Goal: Task Accomplishment & Management: Manage account settings

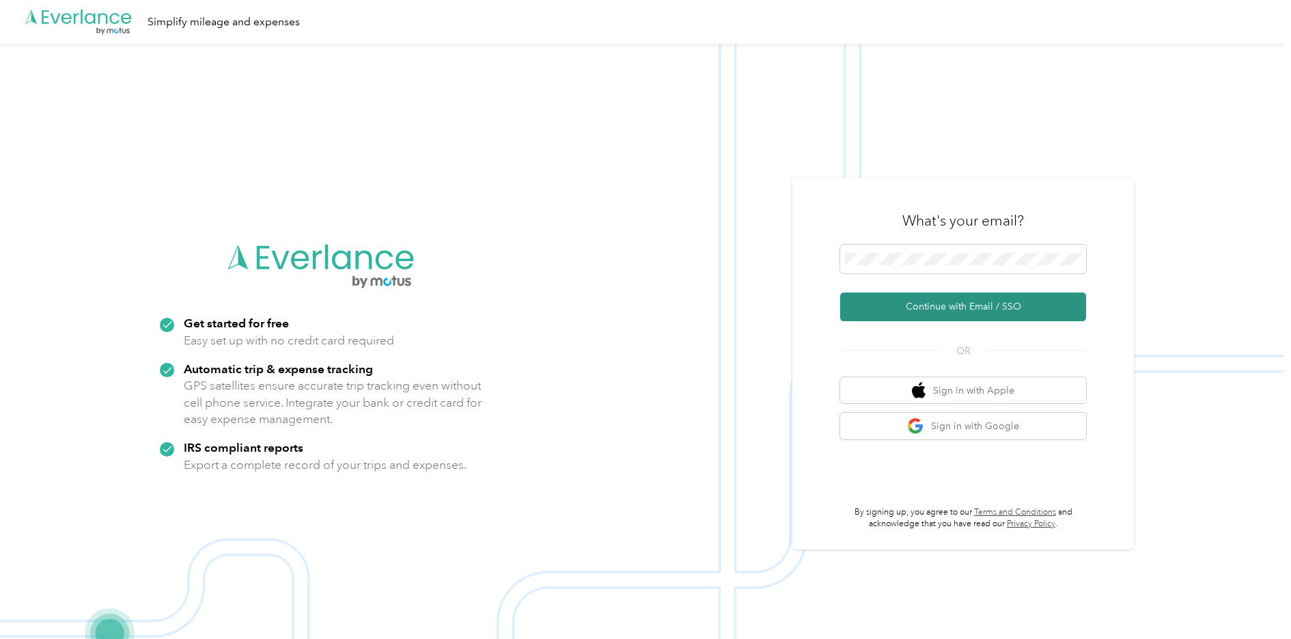
click at [951, 306] on button "Continue with Email / SSO" at bounding box center [963, 306] width 246 height 29
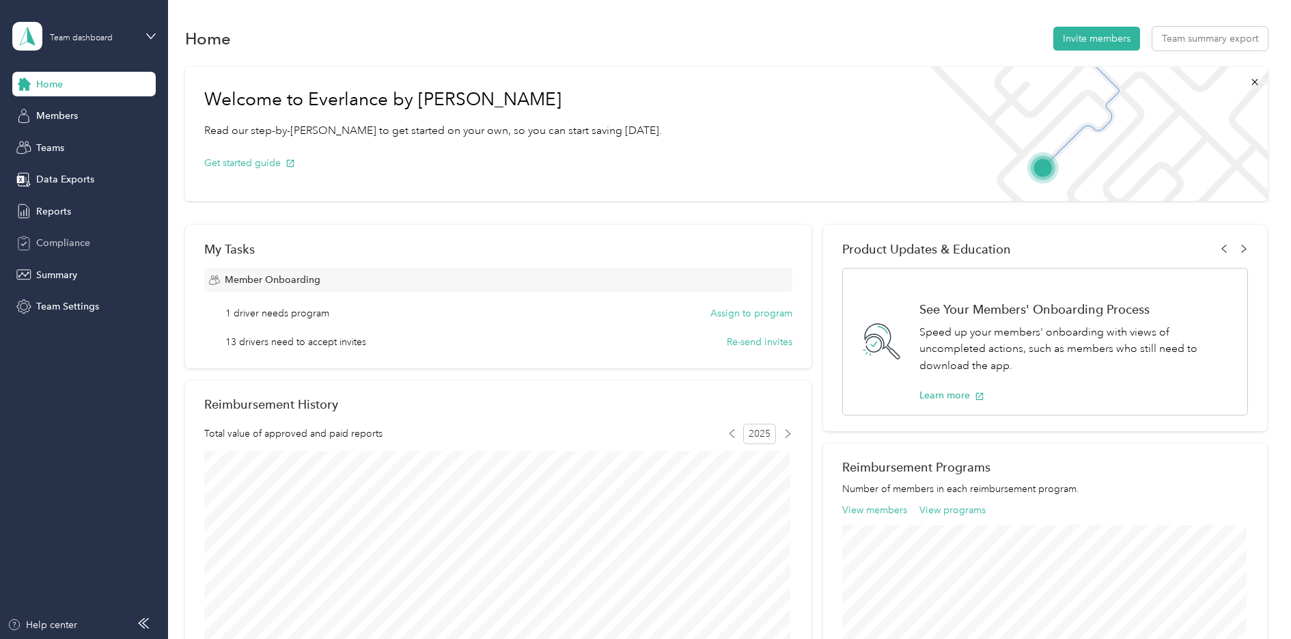
click at [53, 245] on span "Compliance" at bounding box center [63, 243] width 54 height 14
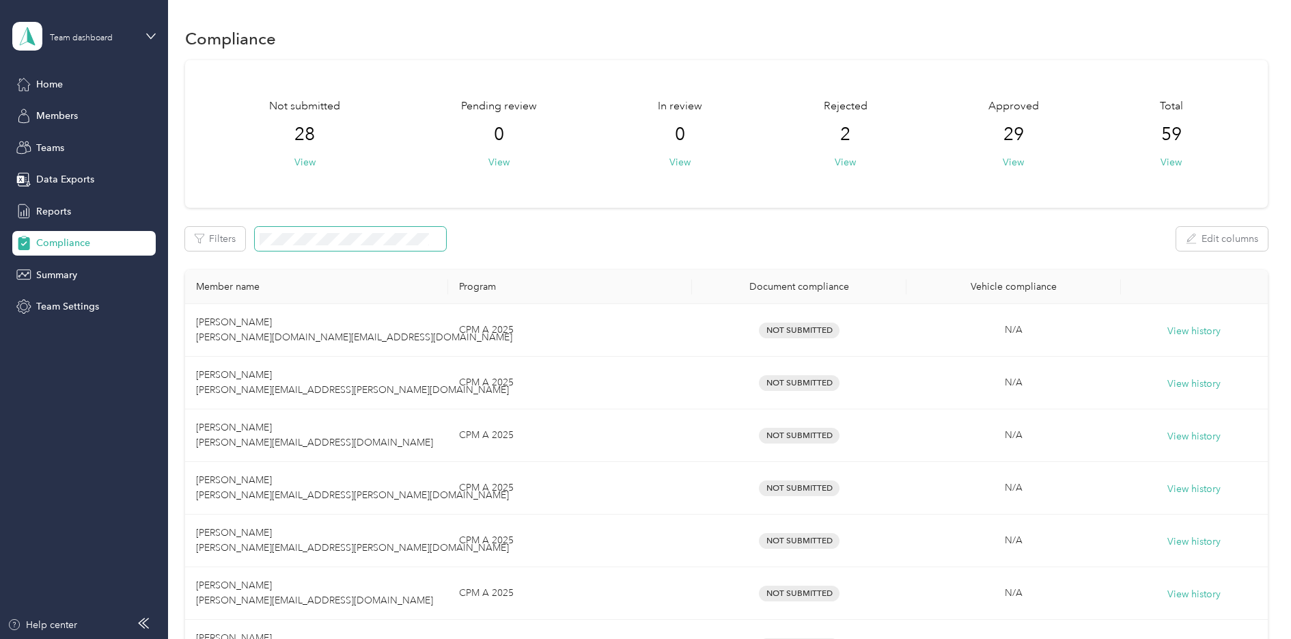
click at [270, 231] on span at bounding box center [350, 239] width 191 height 24
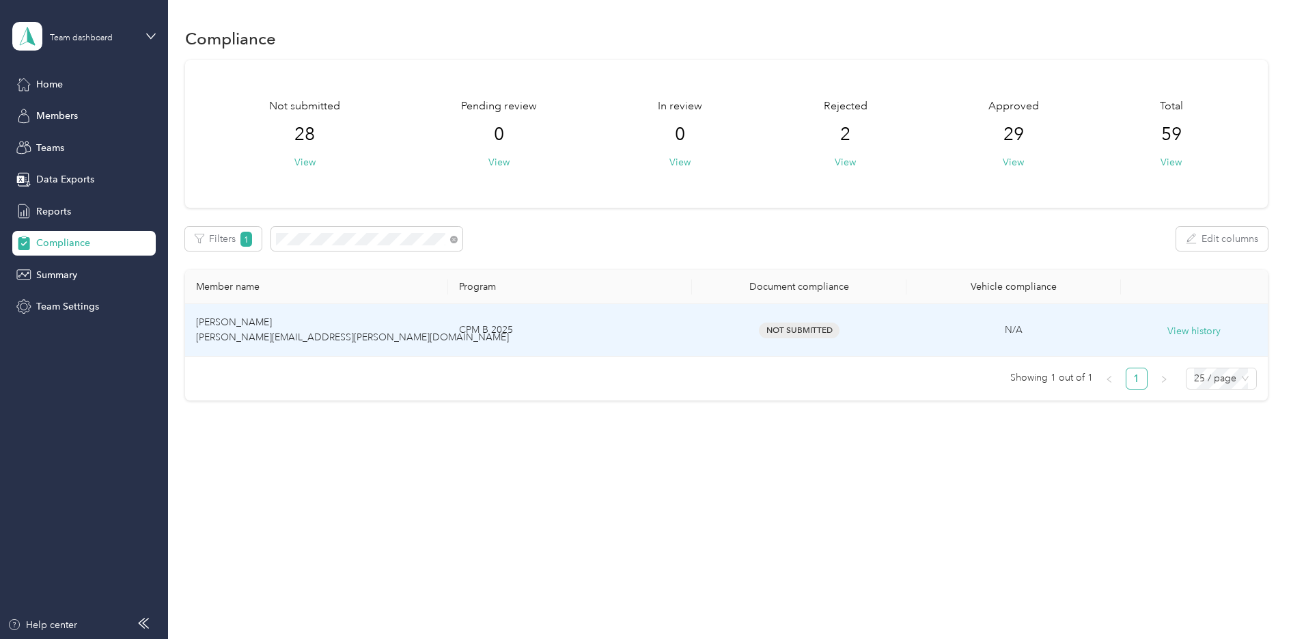
click at [280, 330] on td "[PERSON_NAME] [PERSON_NAME][EMAIL_ADDRESS][PERSON_NAME][DOMAIN_NAME]" at bounding box center [317, 330] width 264 height 53
click at [486, 327] on td "CPM B 2025" at bounding box center [570, 330] width 244 height 53
click at [277, 337] on span "[PERSON_NAME] [PERSON_NAME][EMAIL_ADDRESS][PERSON_NAME][DOMAIN_NAME]" at bounding box center [352, 329] width 313 height 27
click at [800, 332] on span "Not Submitted" at bounding box center [799, 330] width 81 height 16
click at [1202, 329] on button "View history" at bounding box center [1194, 331] width 53 height 15
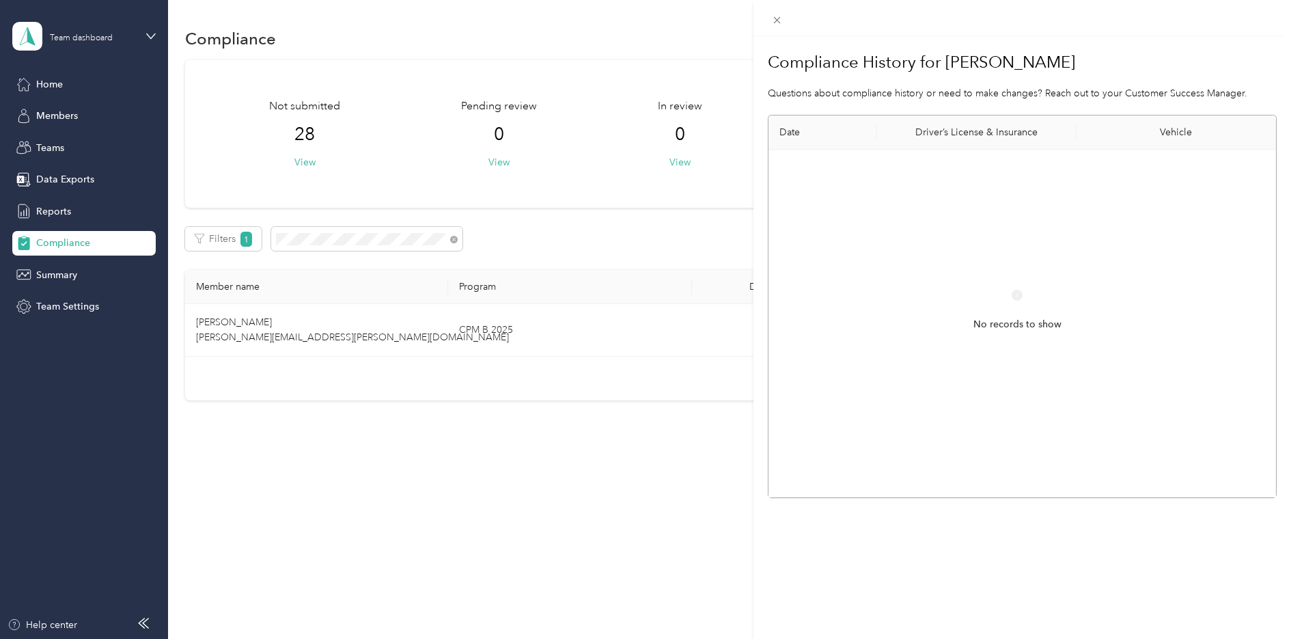
click at [64, 86] on div "Compliance History for [PERSON_NAME] Questions about compliance history or need…" at bounding box center [645, 319] width 1291 height 639
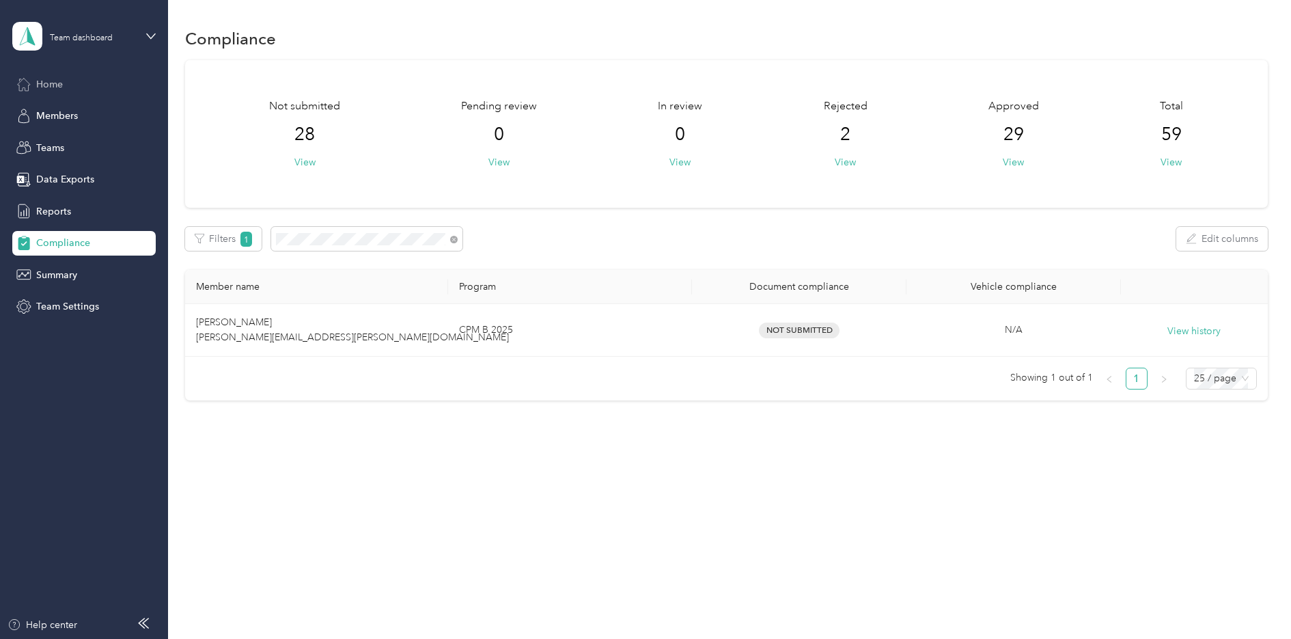
click at [39, 86] on span "Home" at bounding box center [49, 84] width 27 height 14
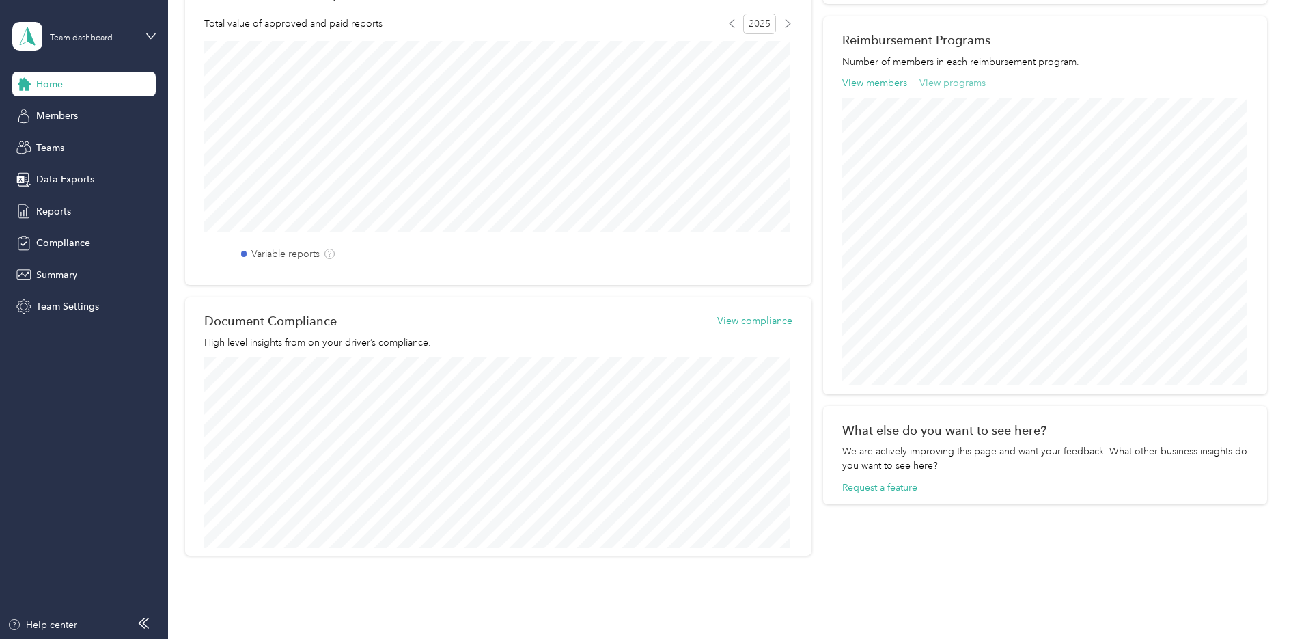
scroll to position [467, 0]
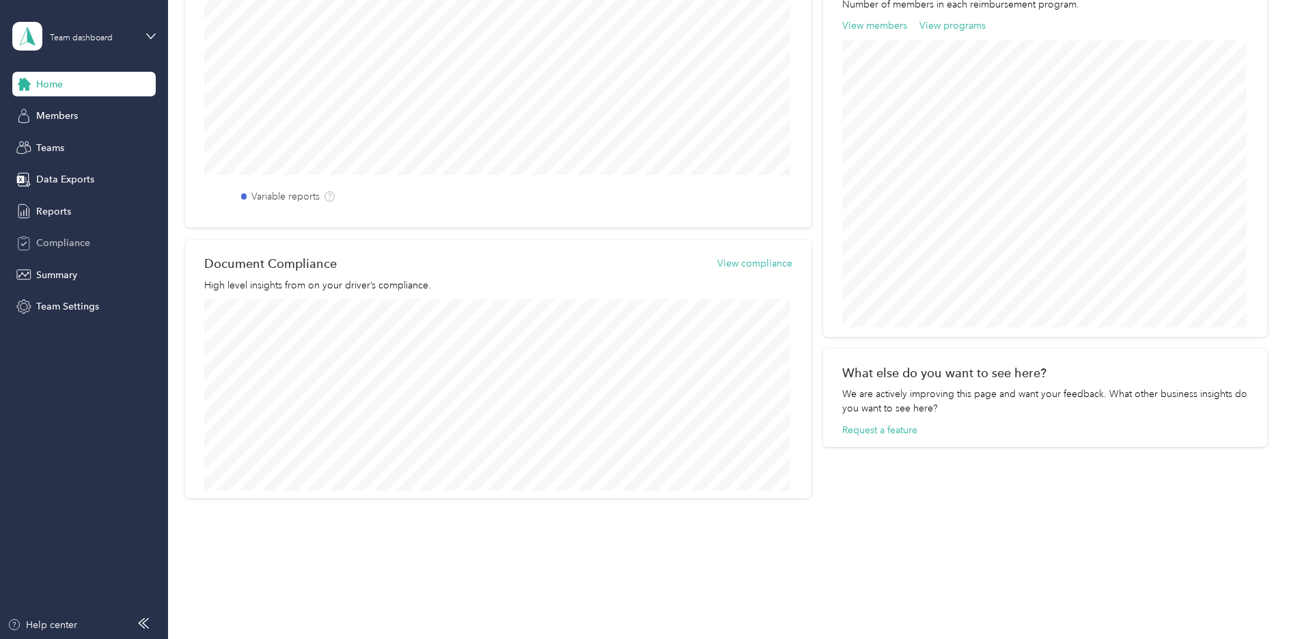
click at [59, 241] on span "Compliance" at bounding box center [63, 243] width 54 height 14
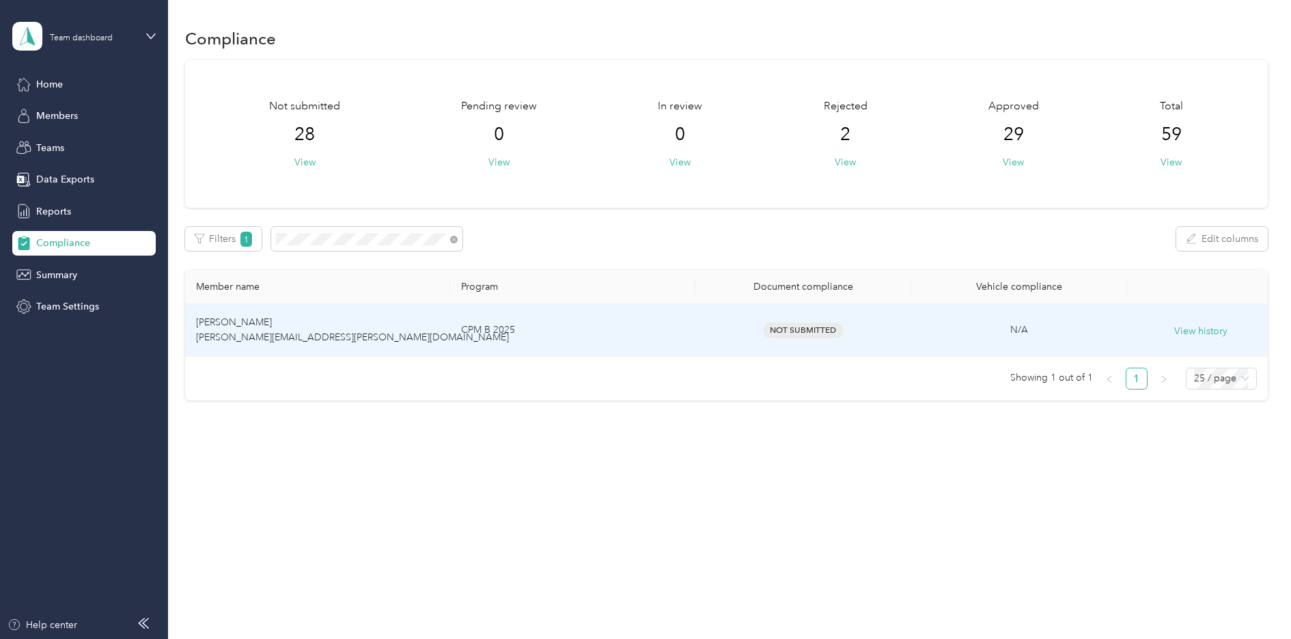
click at [260, 337] on span "[PERSON_NAME] [PERSON_NAME][EMAIL_ADDRESS][PERSON_NAME][DOMAIN_NAME]" at bounding box center [352, 329] width 313 height 27
click at [816, 328] on span "Not Submitted" at bounding box center [803, 330] width 81 height 16
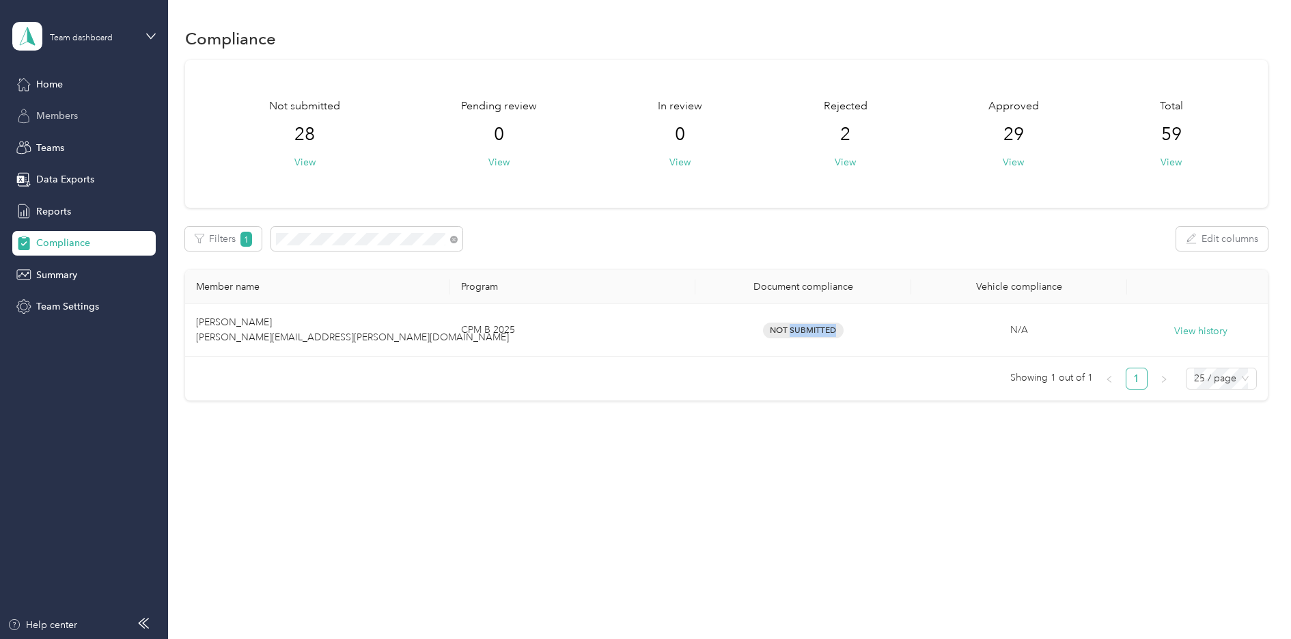
click at [55, 107] on div "Members" at bounding box center [83, 116] width 143 height 25
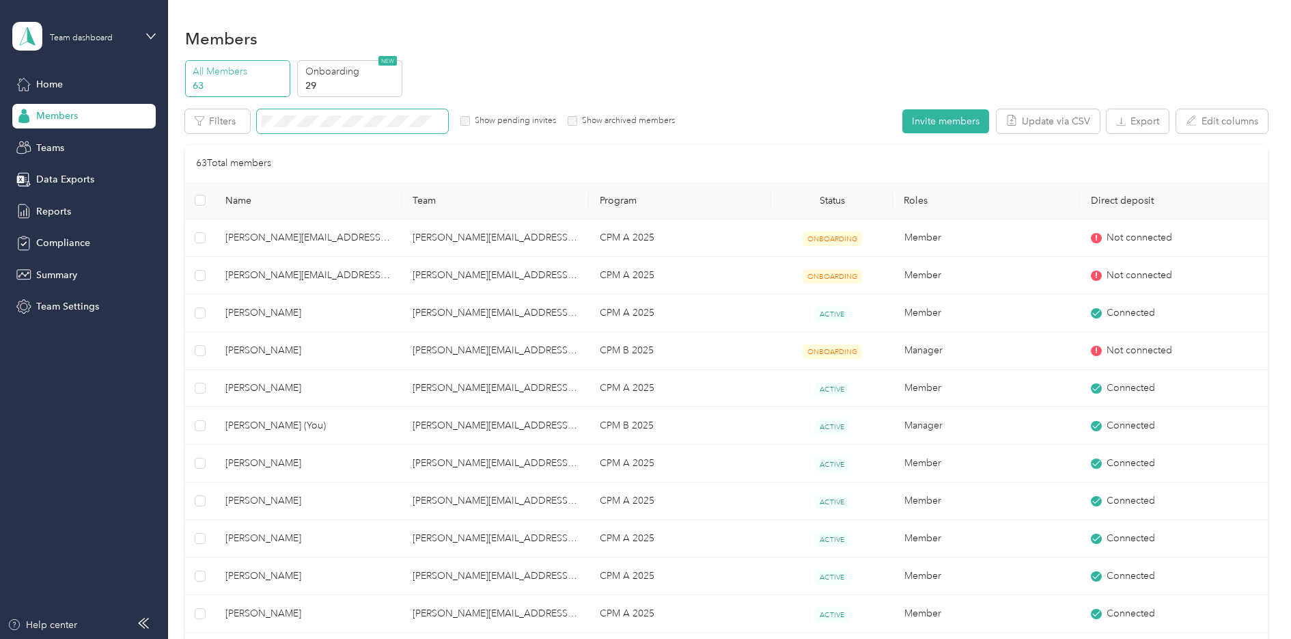
click at [310, 113] on span at bounding box center [352, 121] width 191 height 24
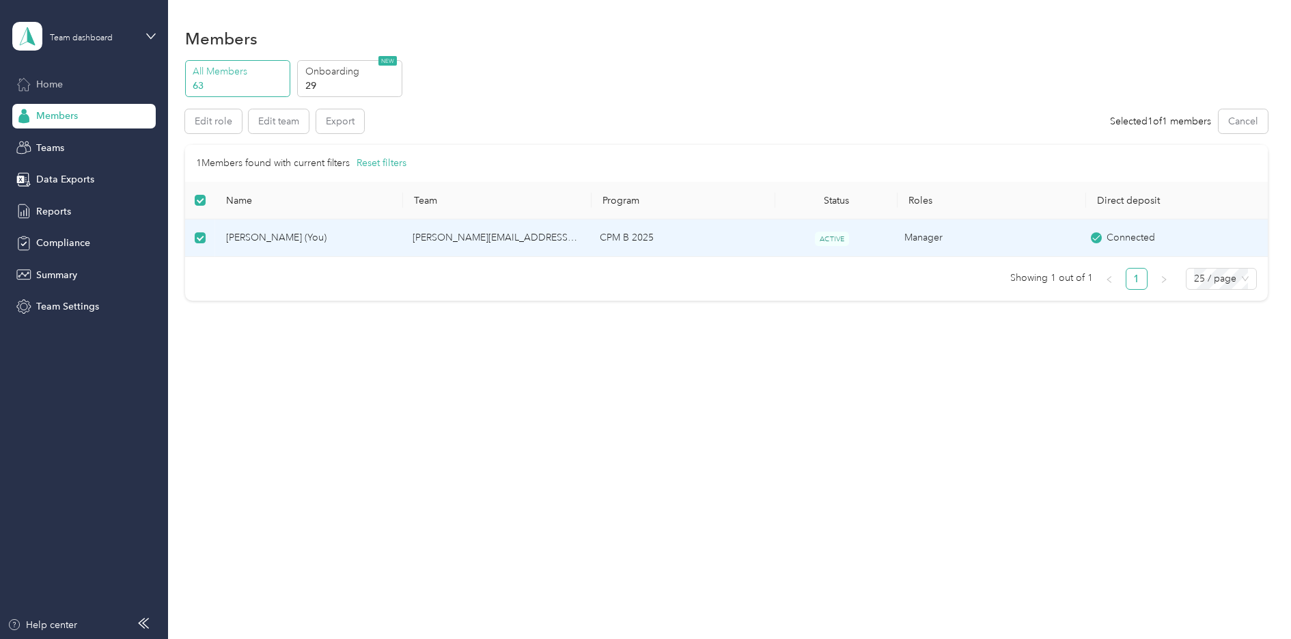
click at [43, 81] on span "Home" at bounding box center [49, 84] width 27 height 14
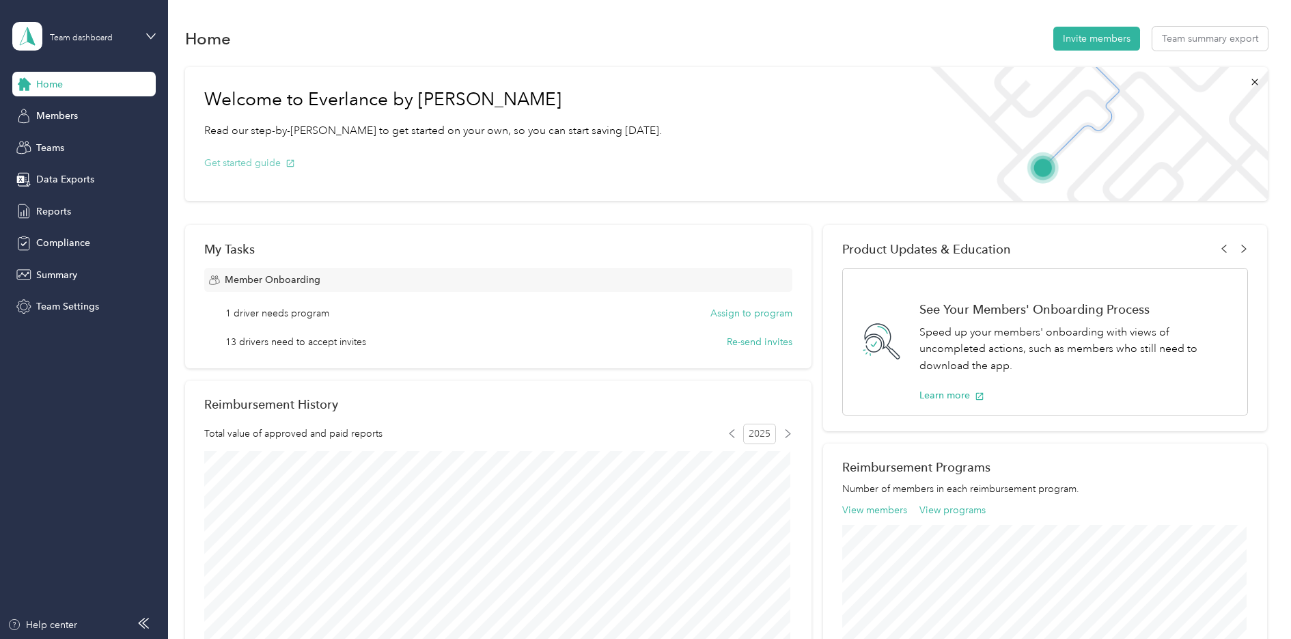
click at [254, 163] on button "Get started guide" at bounding box center [249, 163] width 91 height 14
click at [735, 316] on button "Assign to program" at bounding box center [752, 313] width 82 height 14
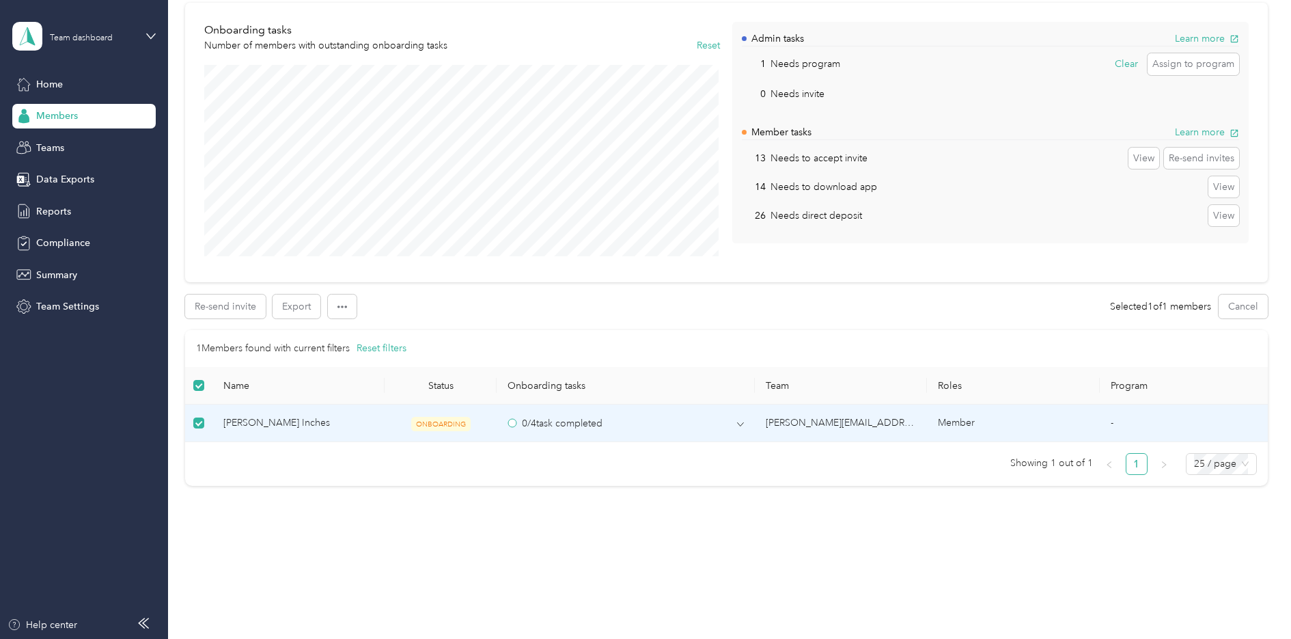
scroll to position [38, 0]
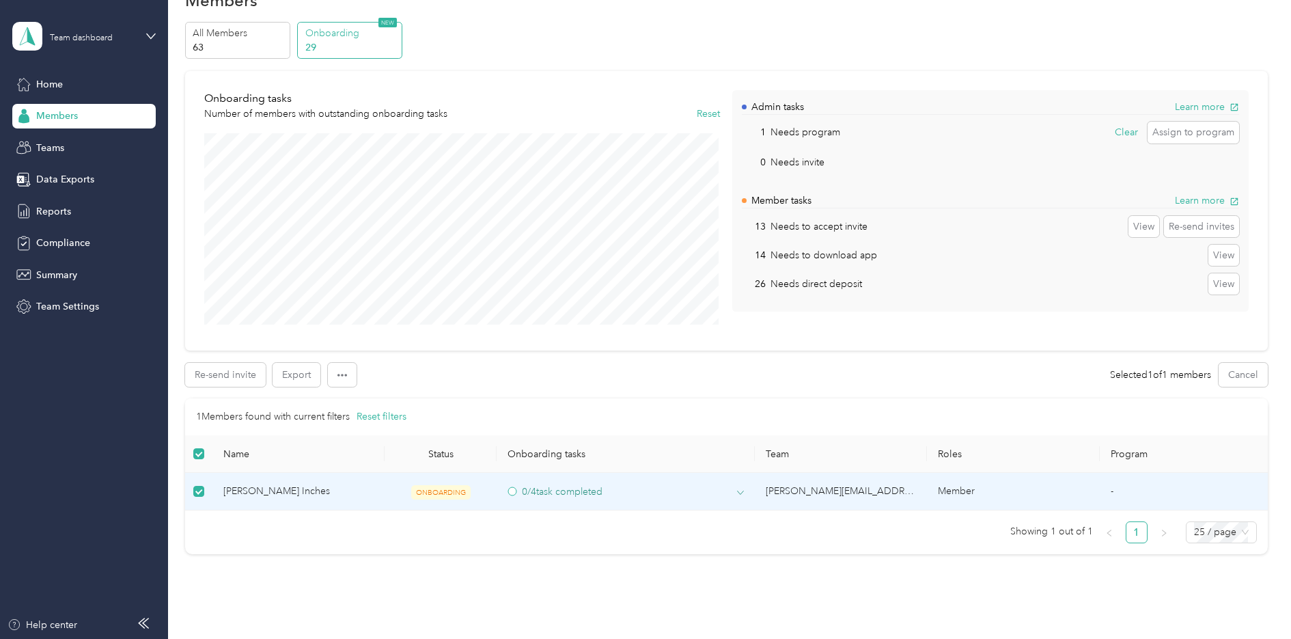
click at [512, 493] on circle at bounding box center [512, 491] width 8 height 8
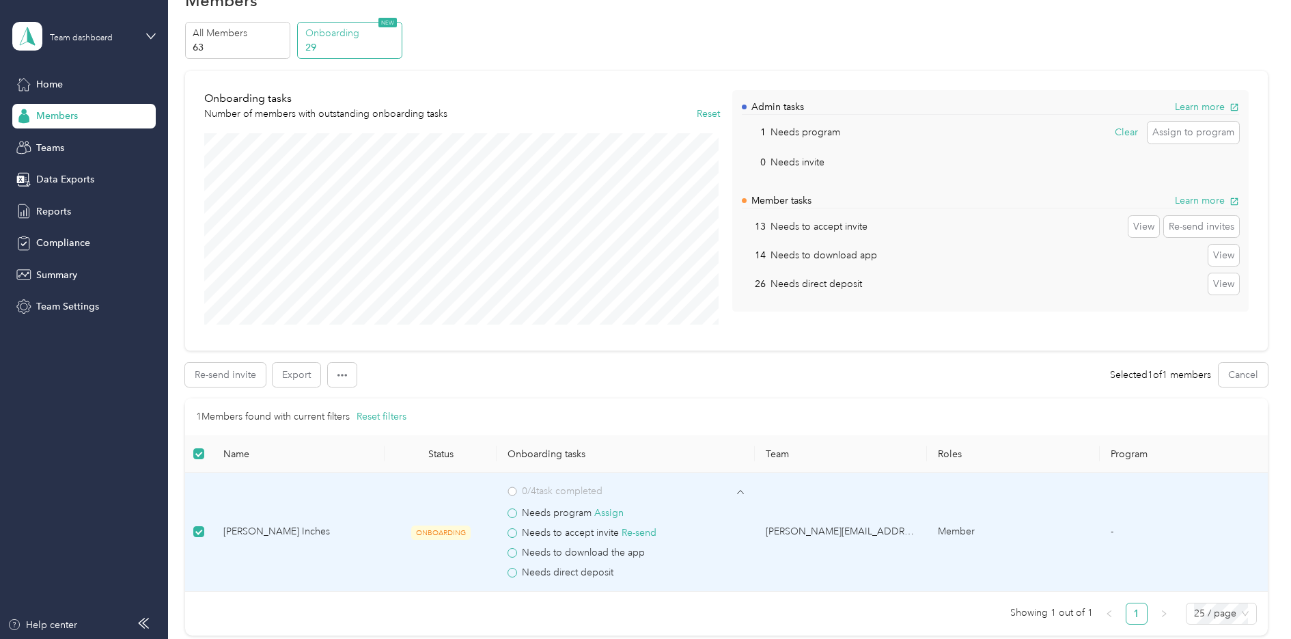
scroll to position [107, 0]
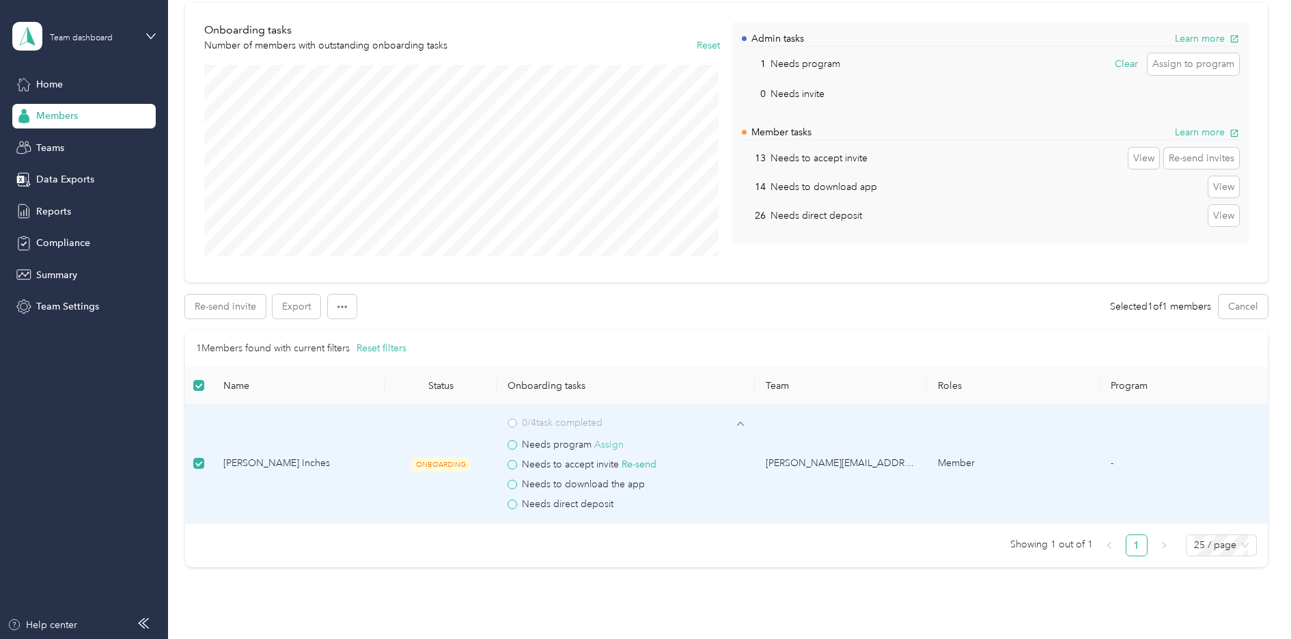
click at [595, 444] on button "Assign" at bounding box center [608, 444] width 29 height 15
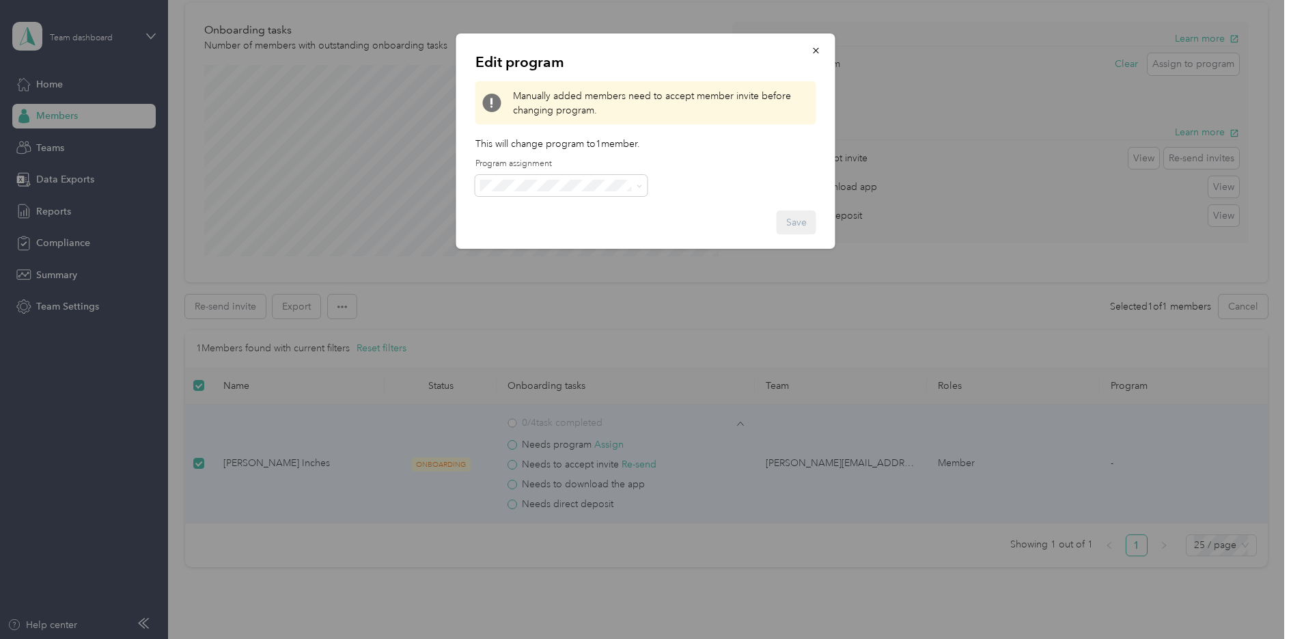
click at [824, 452] on div at bounding box center [645, 319] width 1291 height 639
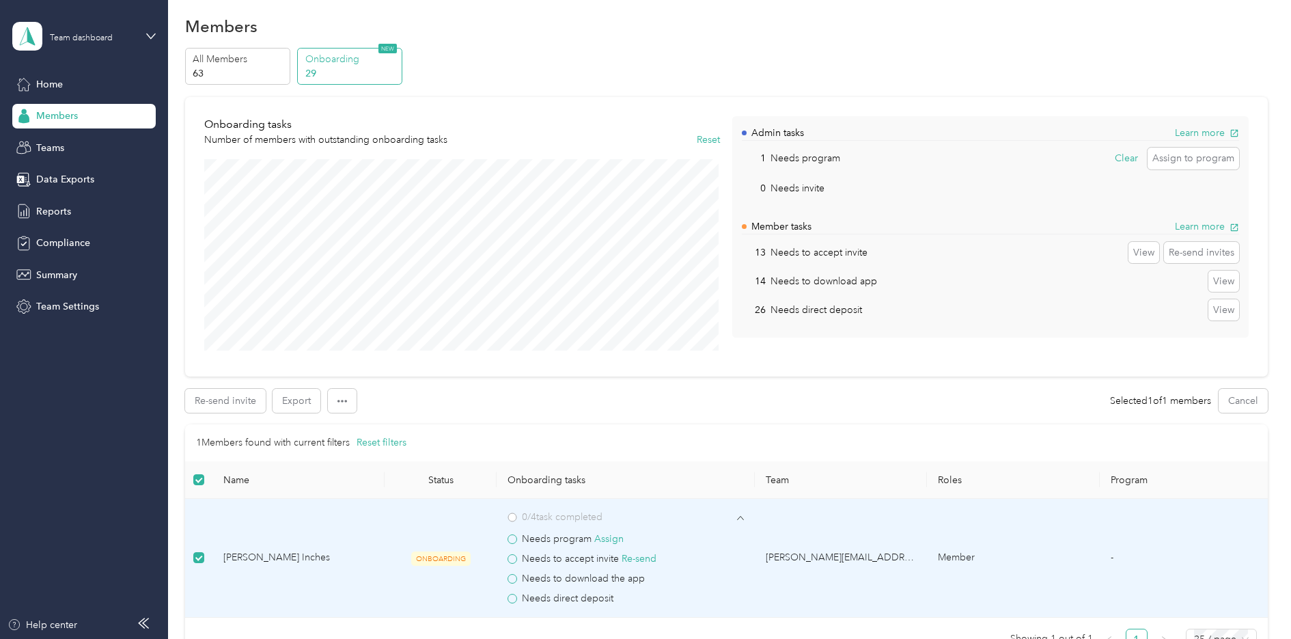
scroll to position [0, 0]
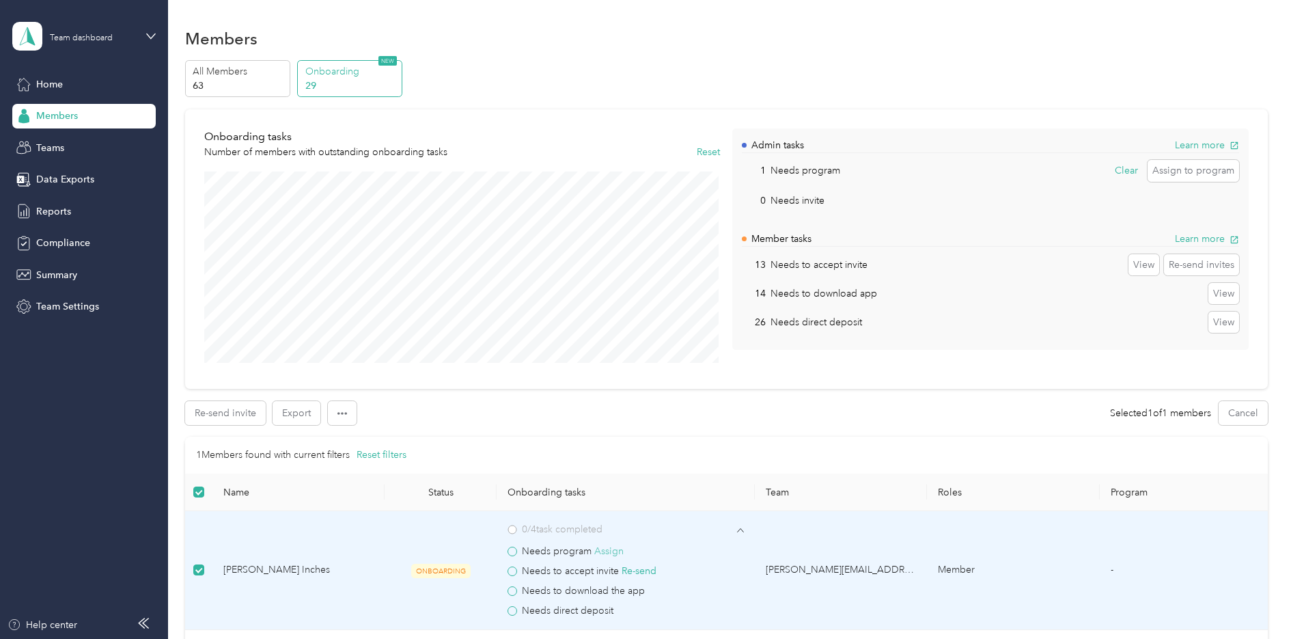
click at [599, 554] on button "Assign" at bounding box center [608, 551] width 29 height 15
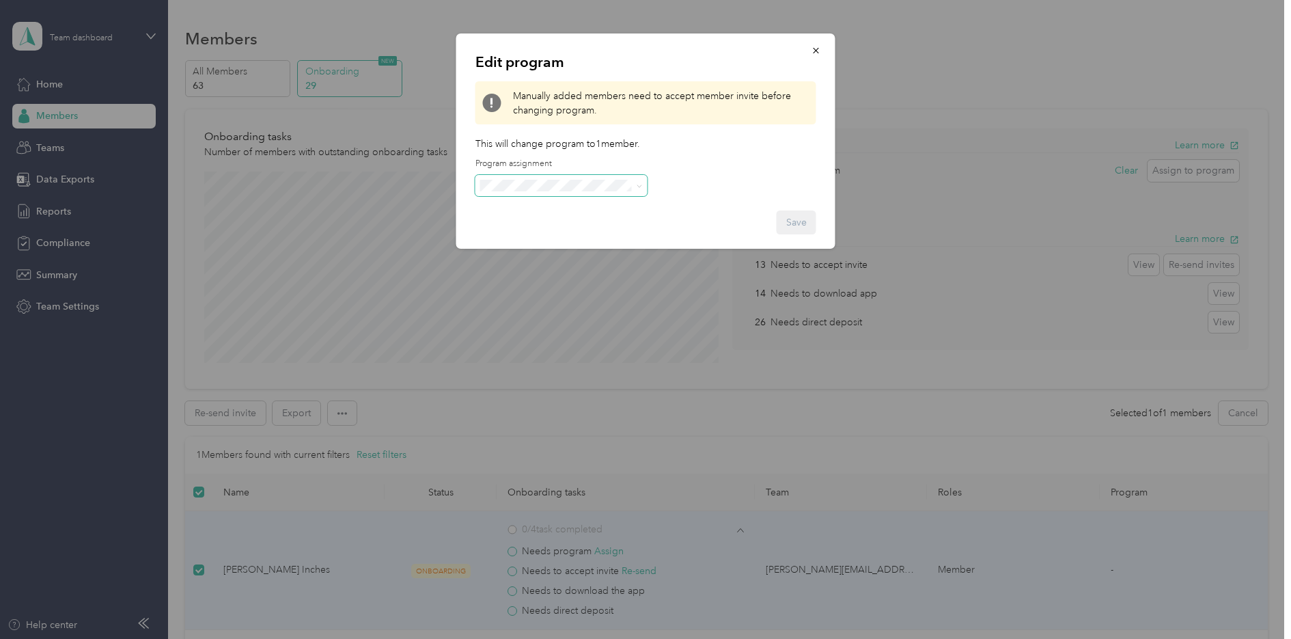
click at [553, 195] on span at bounding box center [562, 186] width 172 height 22
click at [115, 78] on div at bounding box center [645, 319] width 1291 height 639
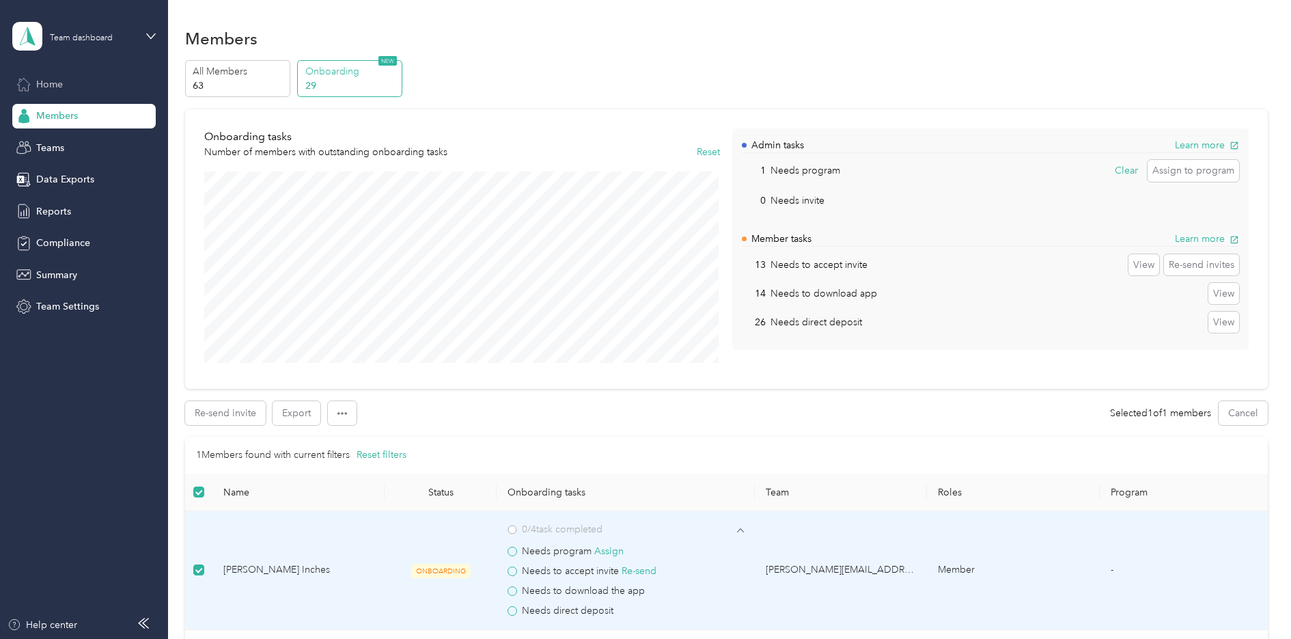
click at [61, 85] on span "Home" at bounding box center [49, 84] width 27 height 14
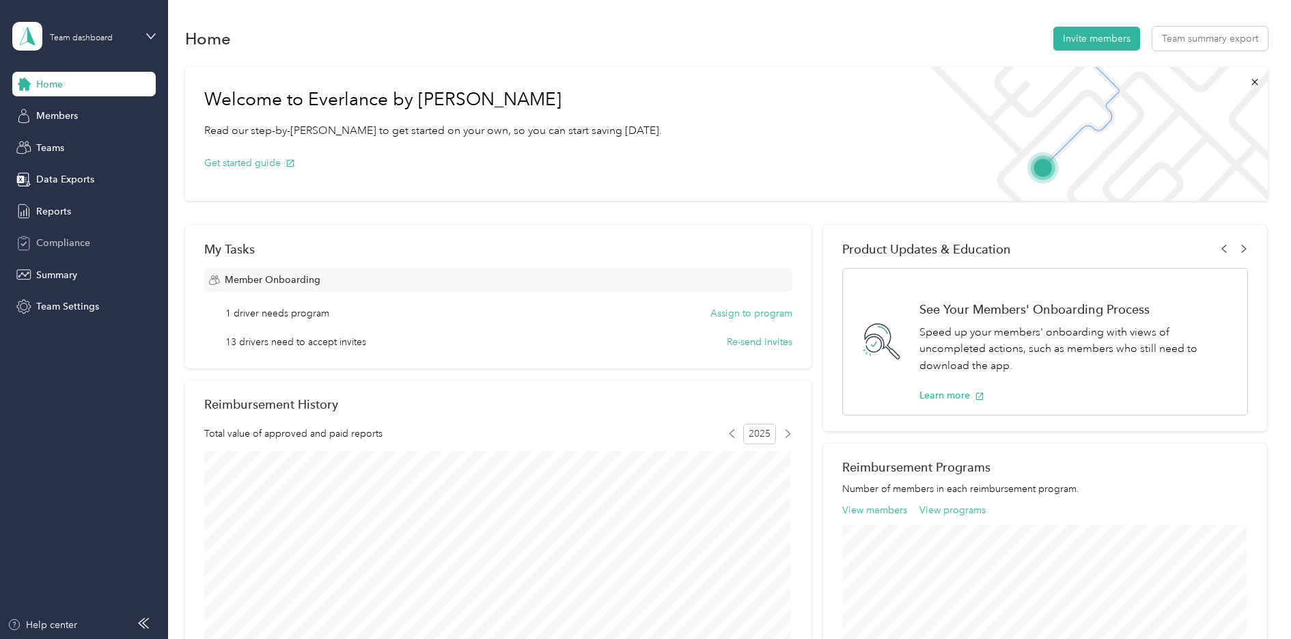
click at [57, 239] on span "Compliance" at bounding box center [63, 243] width 54 height 14
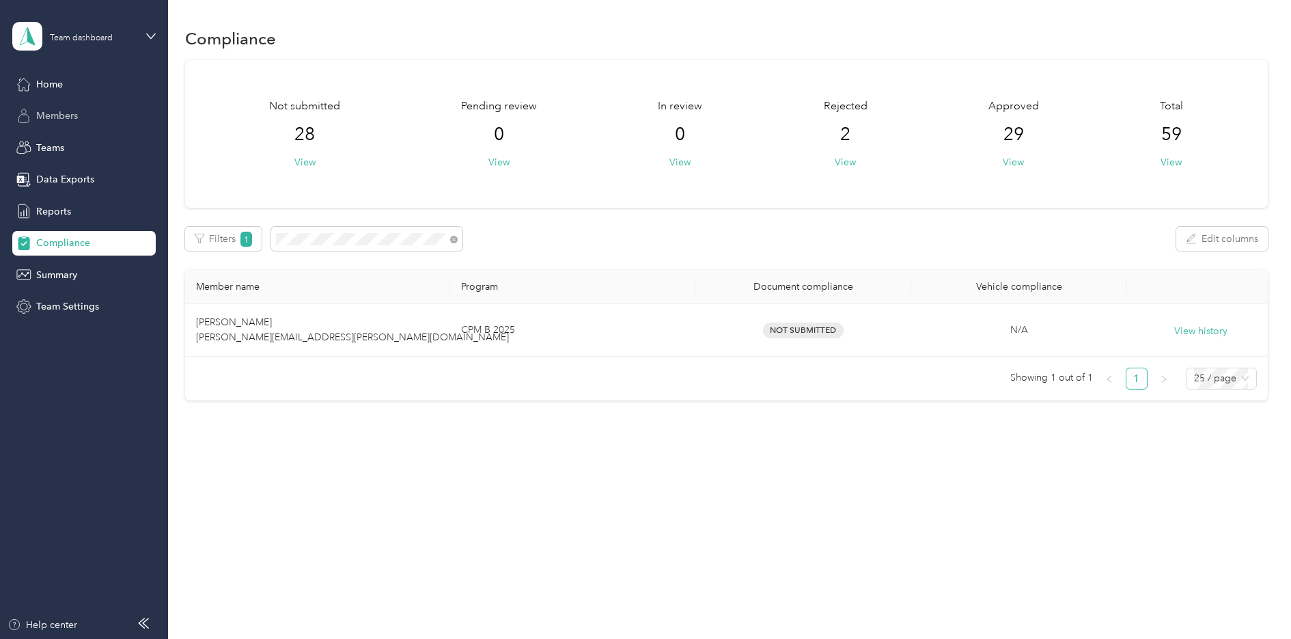
click at [54, 118] on span "Members" at bounding box center [57, 116] width 42 height 14
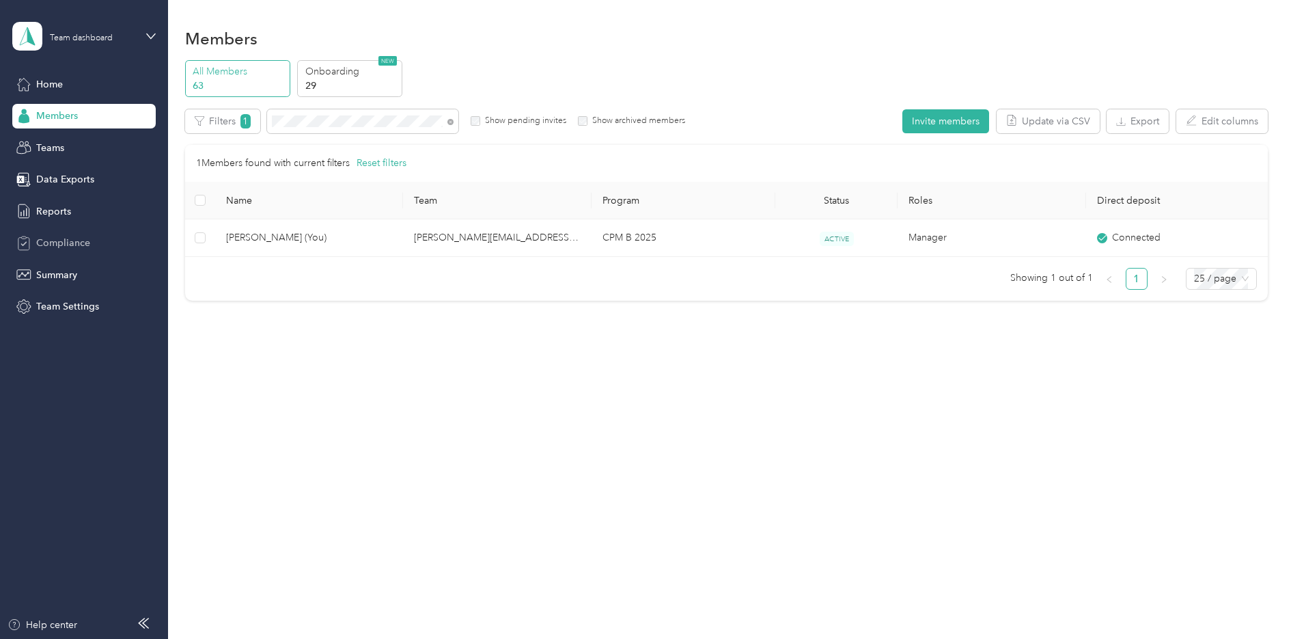
click at [48, 240] on span "Compliance" at bounding box center [63, 243] width 54 height 14
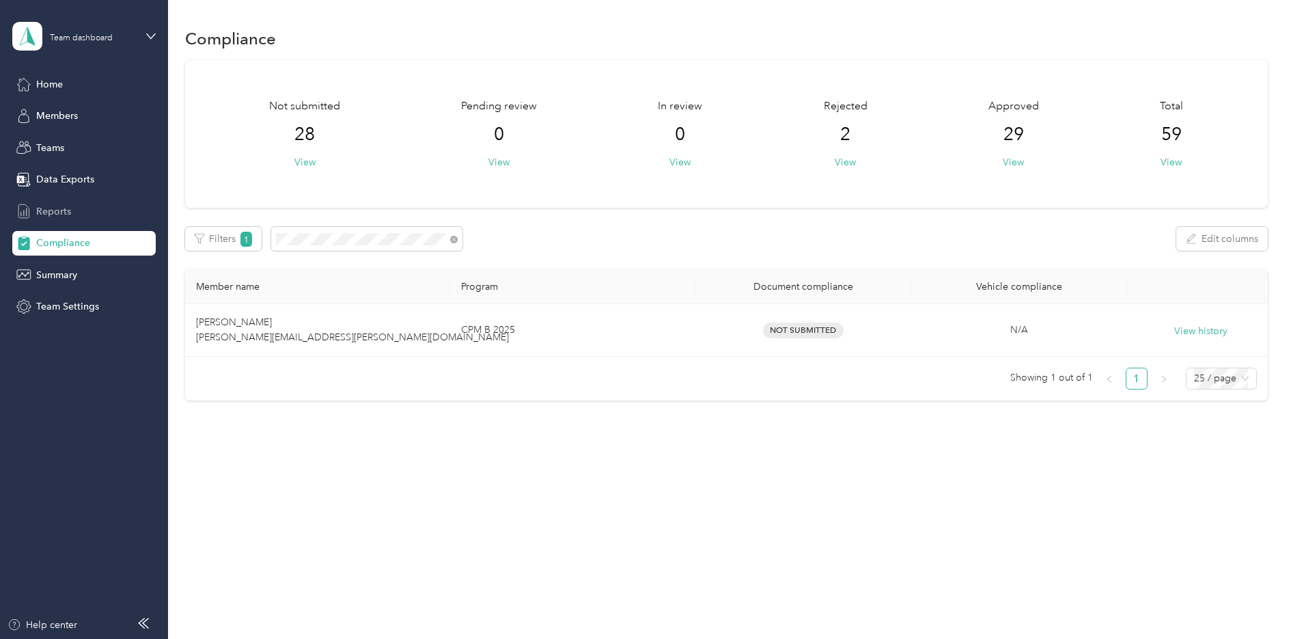
click at [48, 212] on span "Reports" at bounding box center [53, 211] width 35 height 14
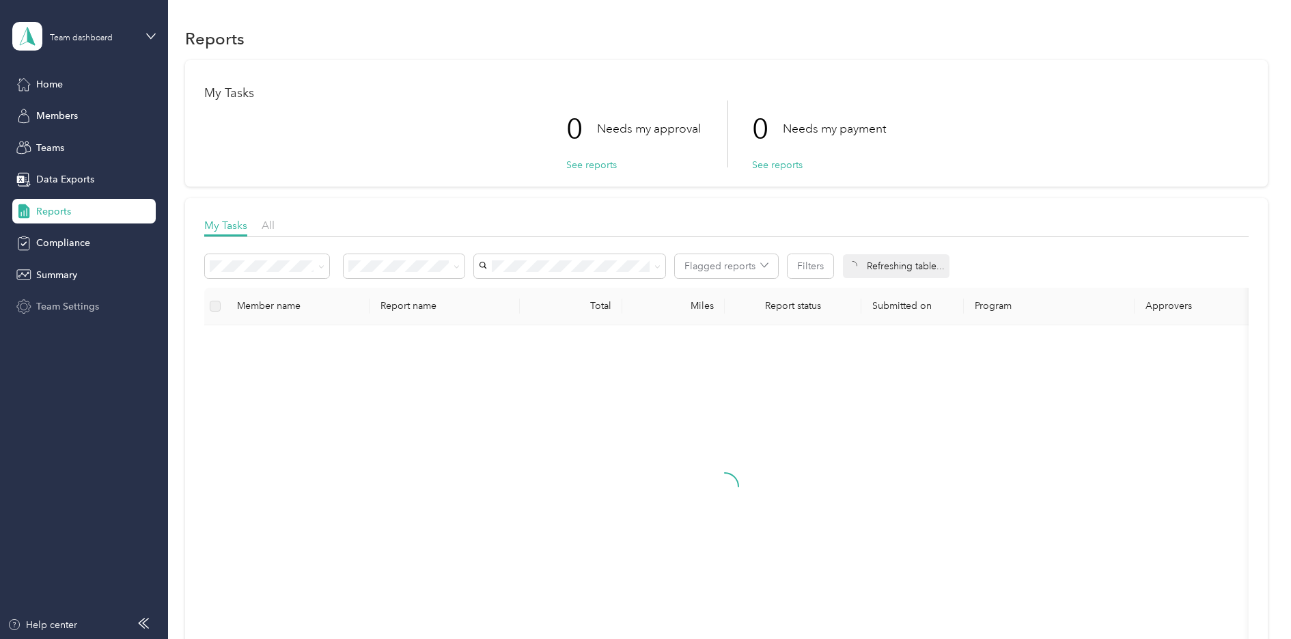
click at [68, 305] on span "Team Settings" at bounding box center [67, 306] width 63 height 14
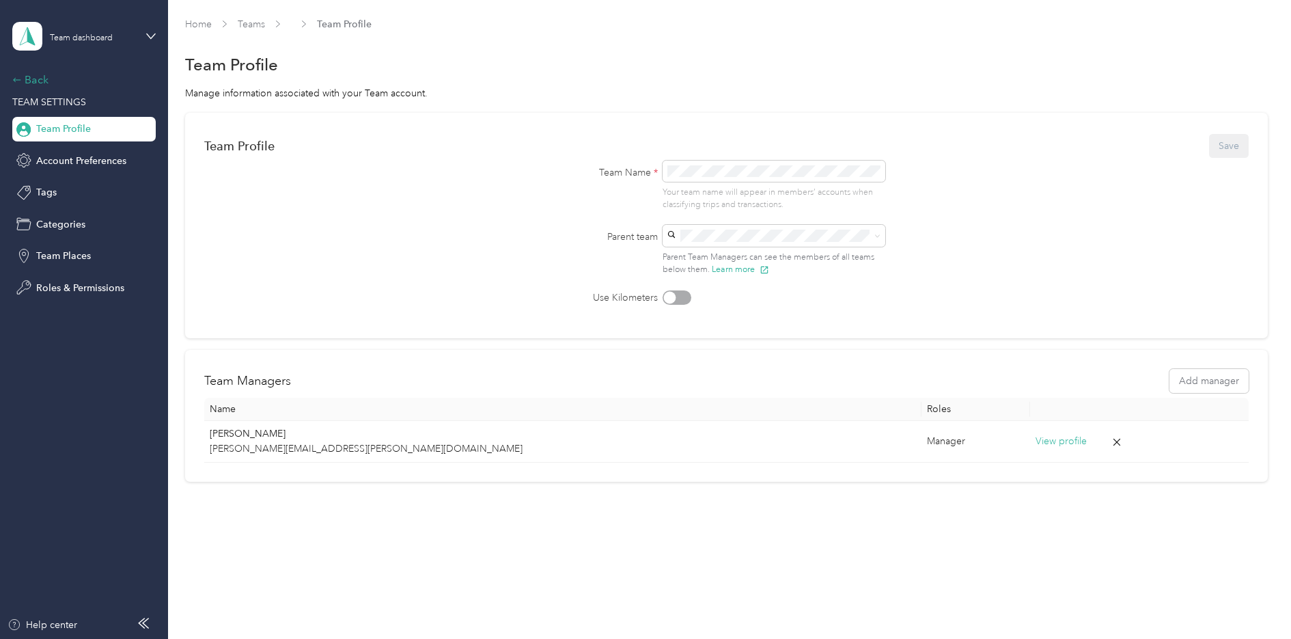
click at [25, 81] on div "Back" at bounding box center [80, 80] width 137 height 16
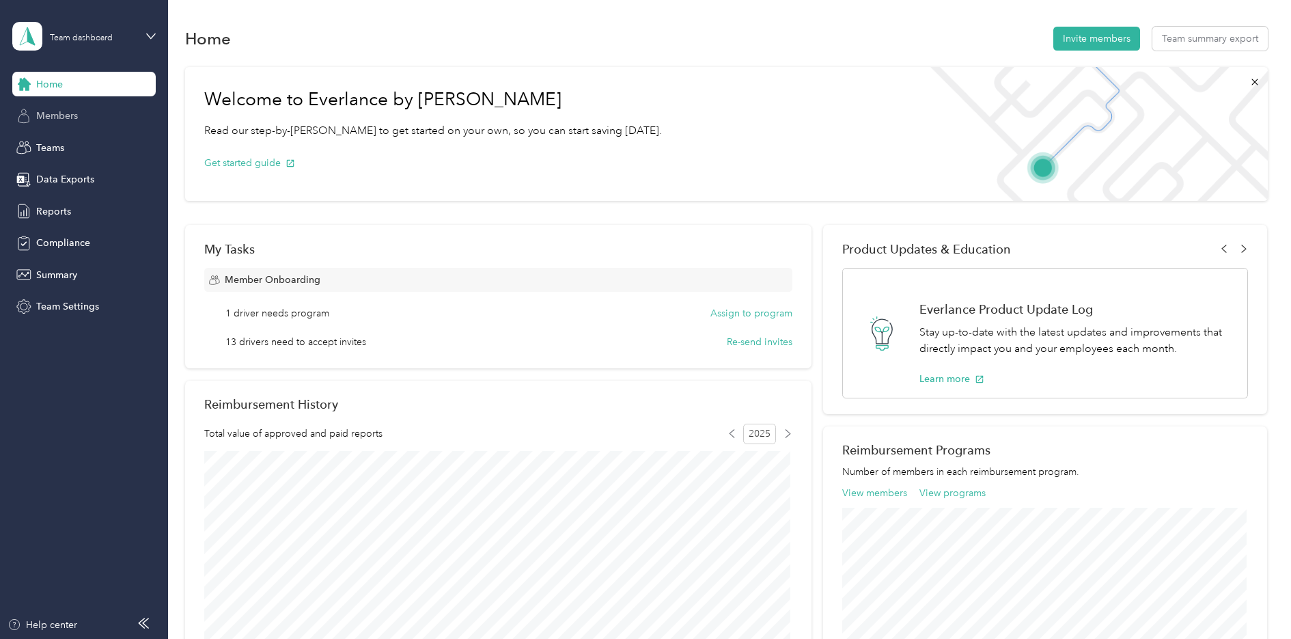
click at [58, 115] on span "Members" at bounding box center [57, 116] width 42 height 14
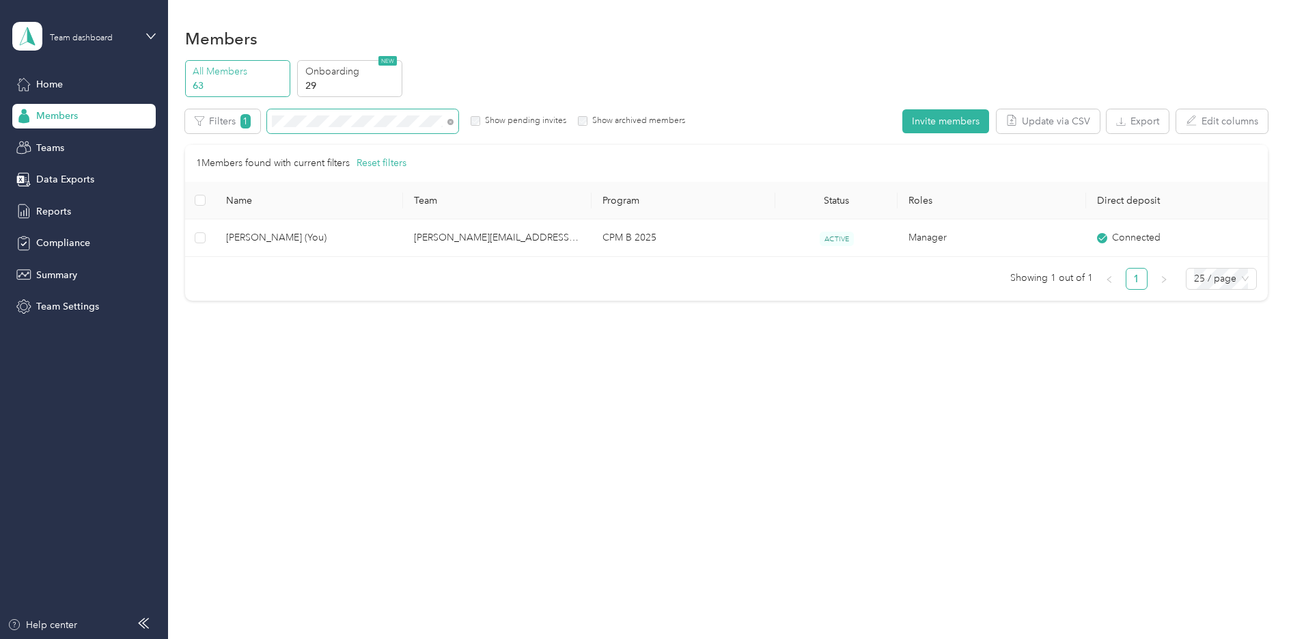
click at [347, 126] on span at bounding box center [362, 121] width 191 height 24
drag, startPoint x: 348, startPoint y: 128, endPoint x: 230, endPoint y: 101, distance: 121.3
click at [232, 101] on div "All Members 63 Onboarding 29 NEW Edit role Edit team Export Selected 0 of 1 mem…" at bounding box center [726, 186] width 1083 height 253
click at [52, 141] on span "Teams" at bounding box center [50, 148] width 28 height 14
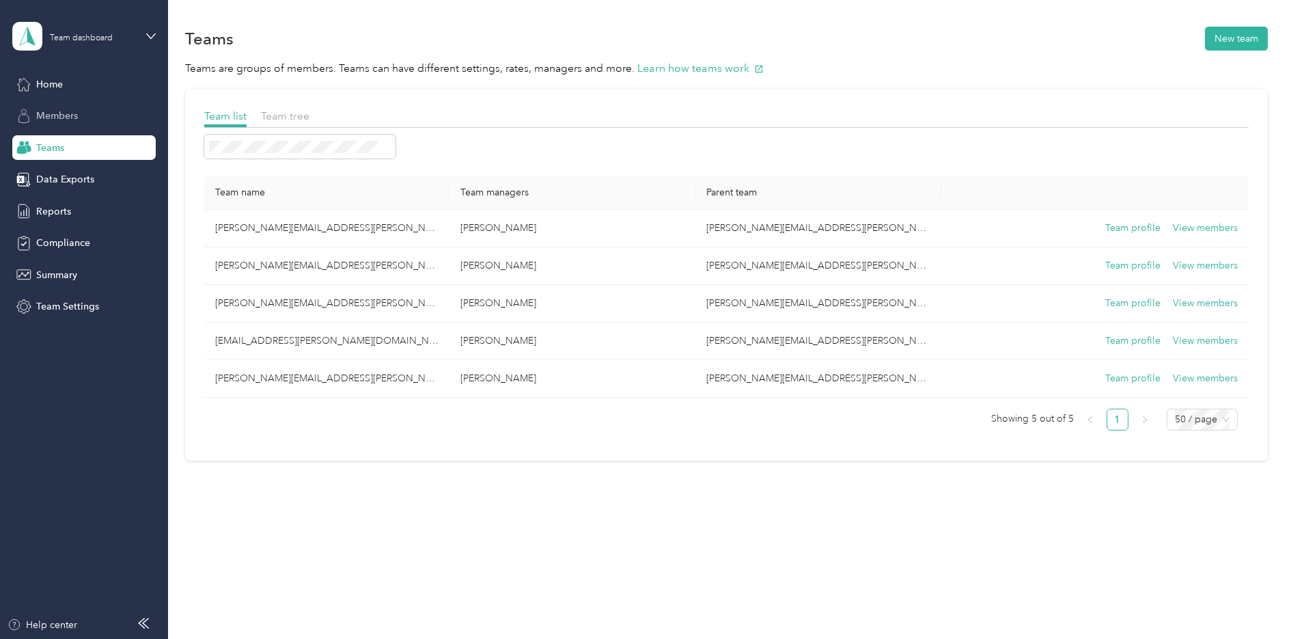
click at [62, 117] on span "Members" at bounding box center [57, 116] width 42 height 14
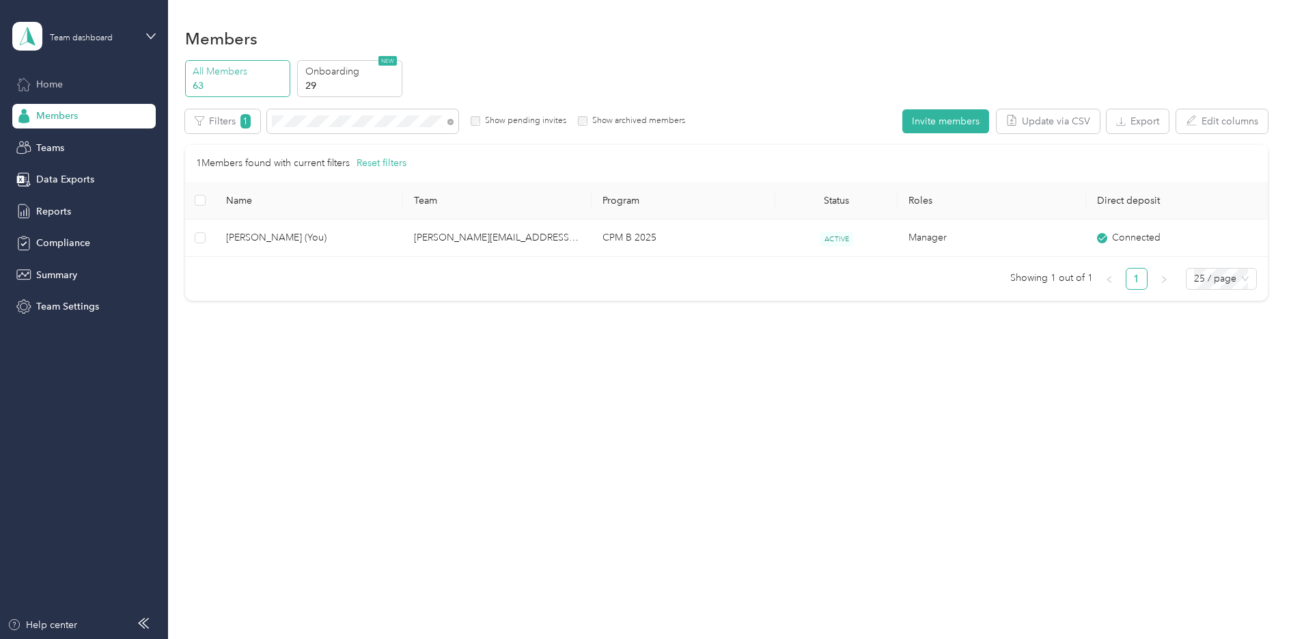
click at [59, 85] on span "Home" at bounding box center [49, 84] width 27 height 14
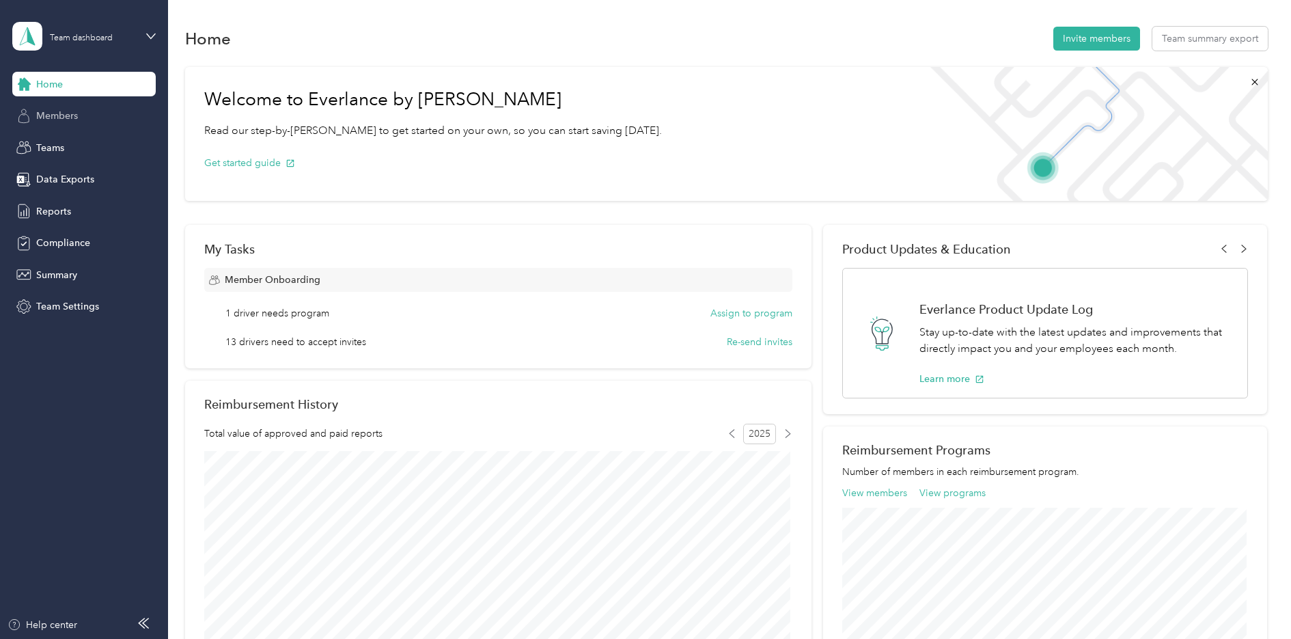
click at [53, 120] on span "Members" at bounding box center [57, 116] width 42 height 14
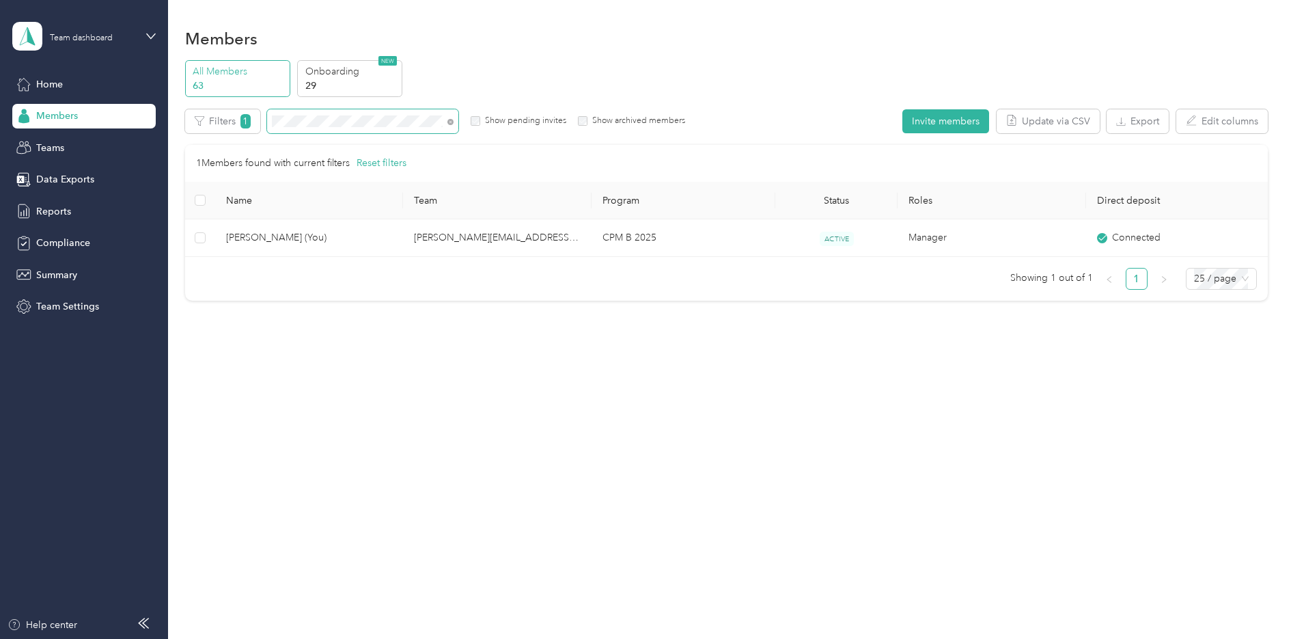
click at [312, 114] on span at bounding box center [362, 121] width 191 height 24
click at [216, 118] on div "Filters 1 Show pending invites Show archived members" at bounding box center [435, 121] width 501 height 24
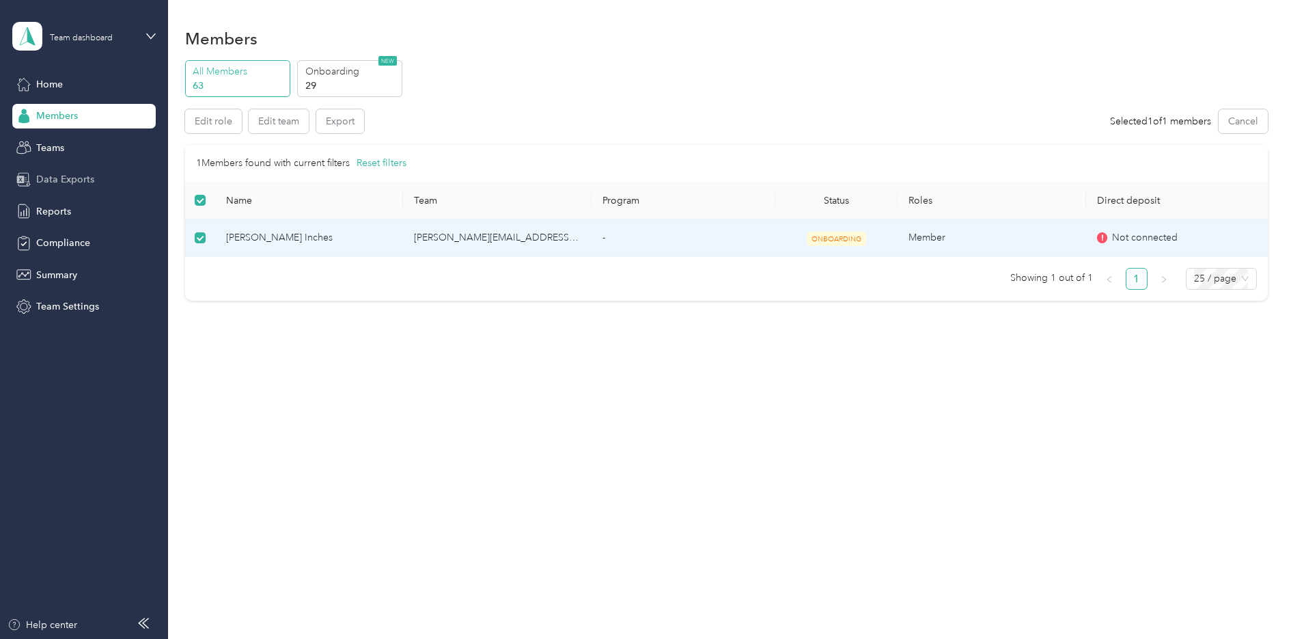
click at [50, 177] on span "Data Exports" at bounding box center [65, 179] width 58 height 14
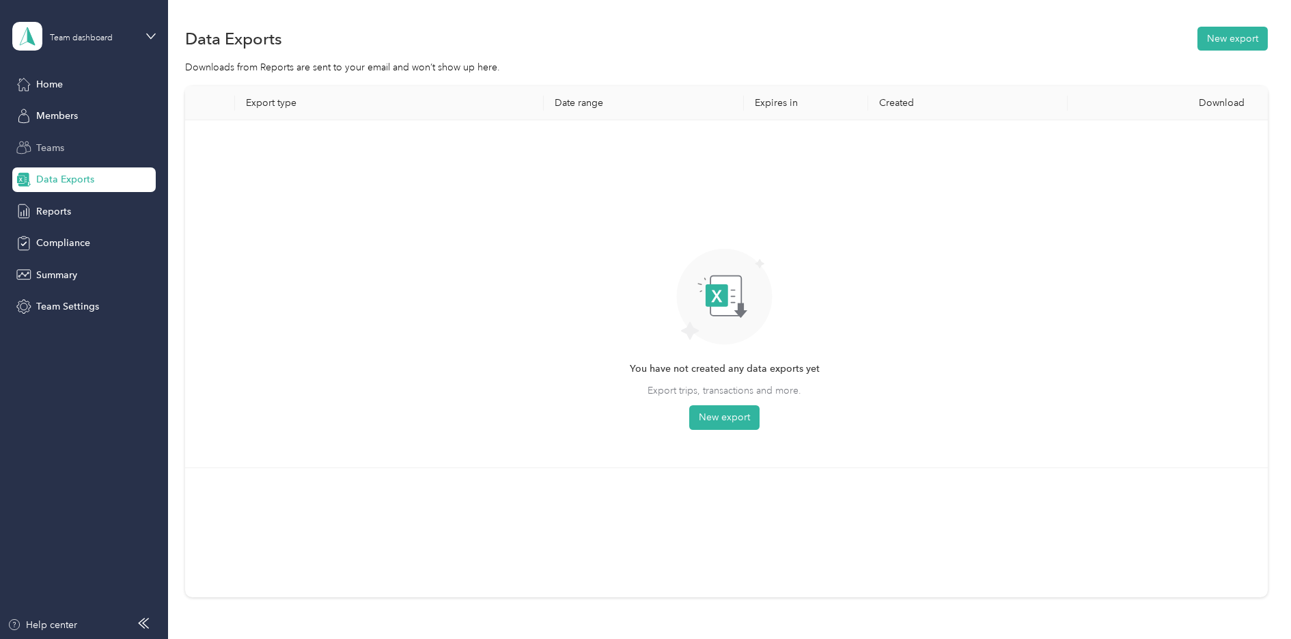
click at [51, 143] on span "Teams" at bounding box center [50, 148] width 28 height 14
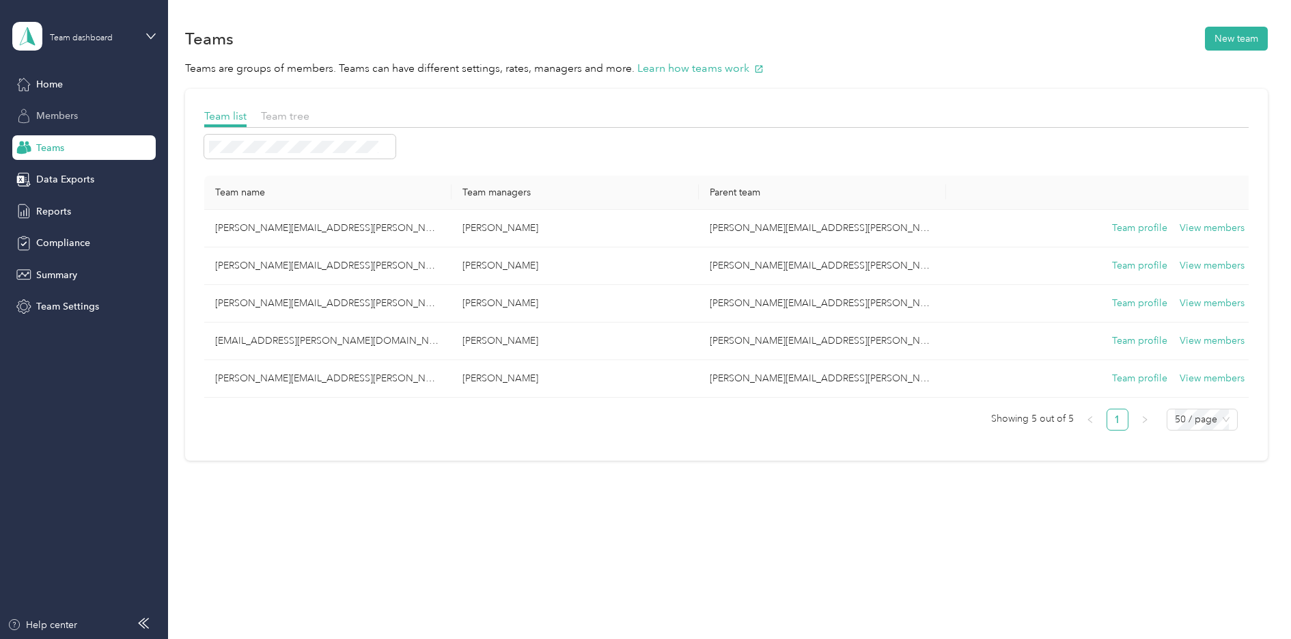
click at [70, 113] on span "Members" at bounding box center [57, 116] width 42 height 14
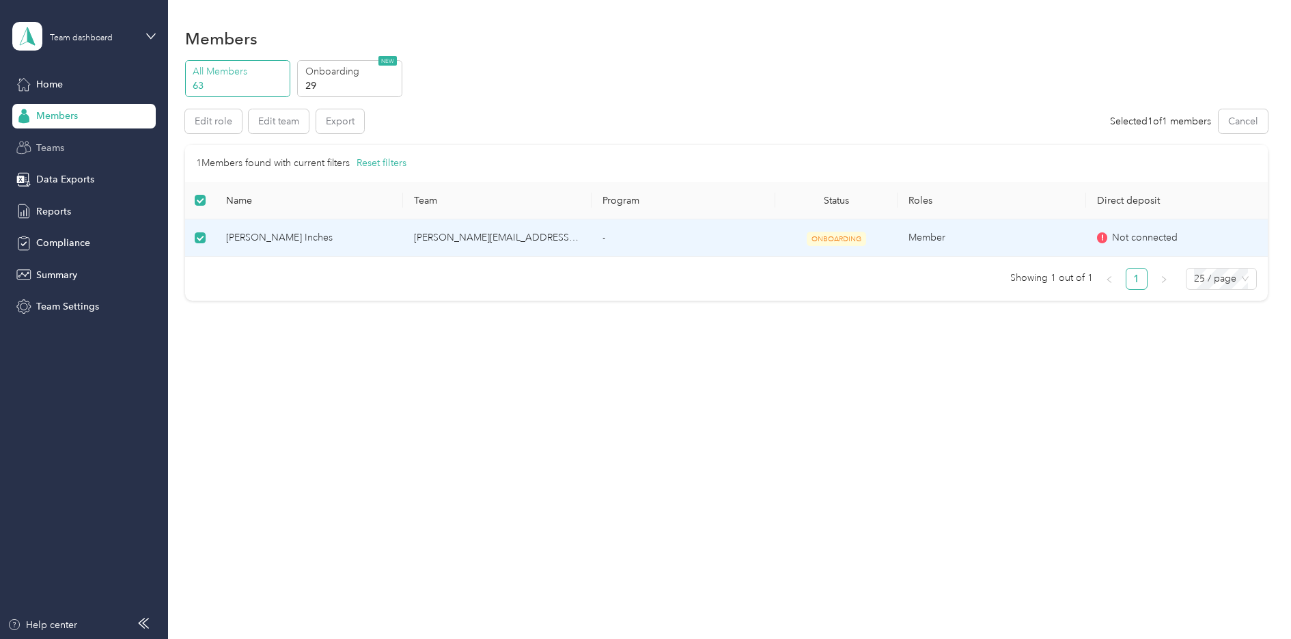
click at [59, 153] on span "Teams" at bounding box center [50, 148] width 28 height 14
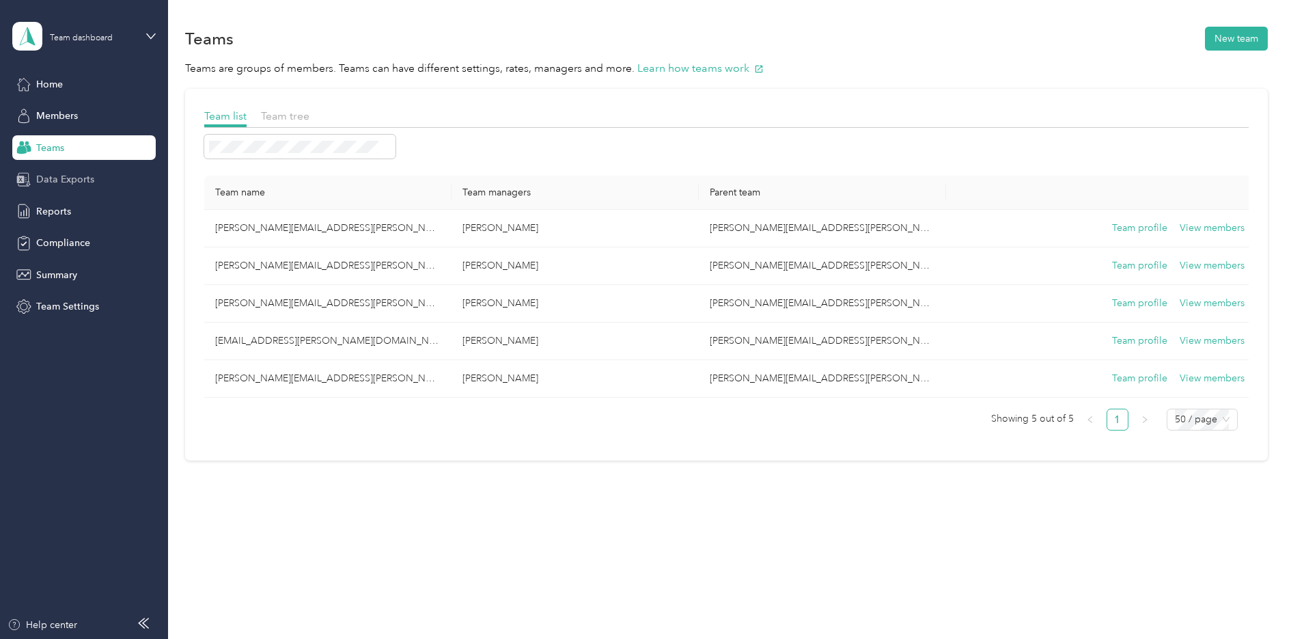
click at [64, 183] on span "Data Exports" at bounding box center [65, 179] width 58 height 14
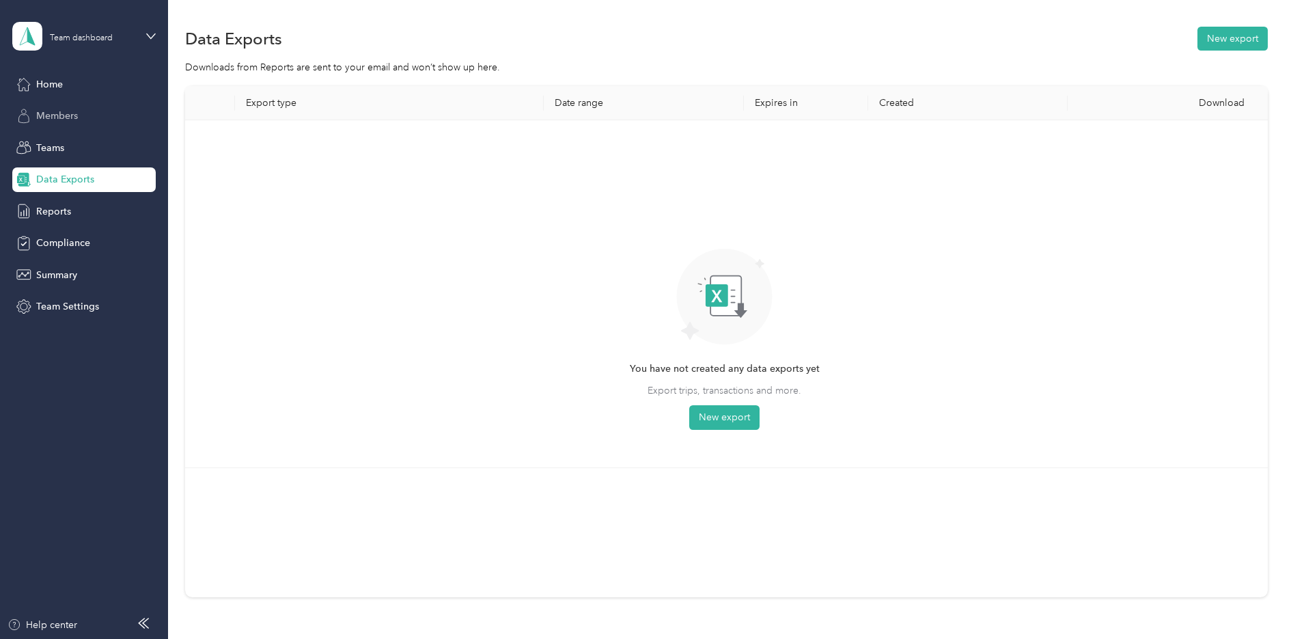
click at [59, 114] on span "Members" at bounding box center [57, 116] width 42 height 14
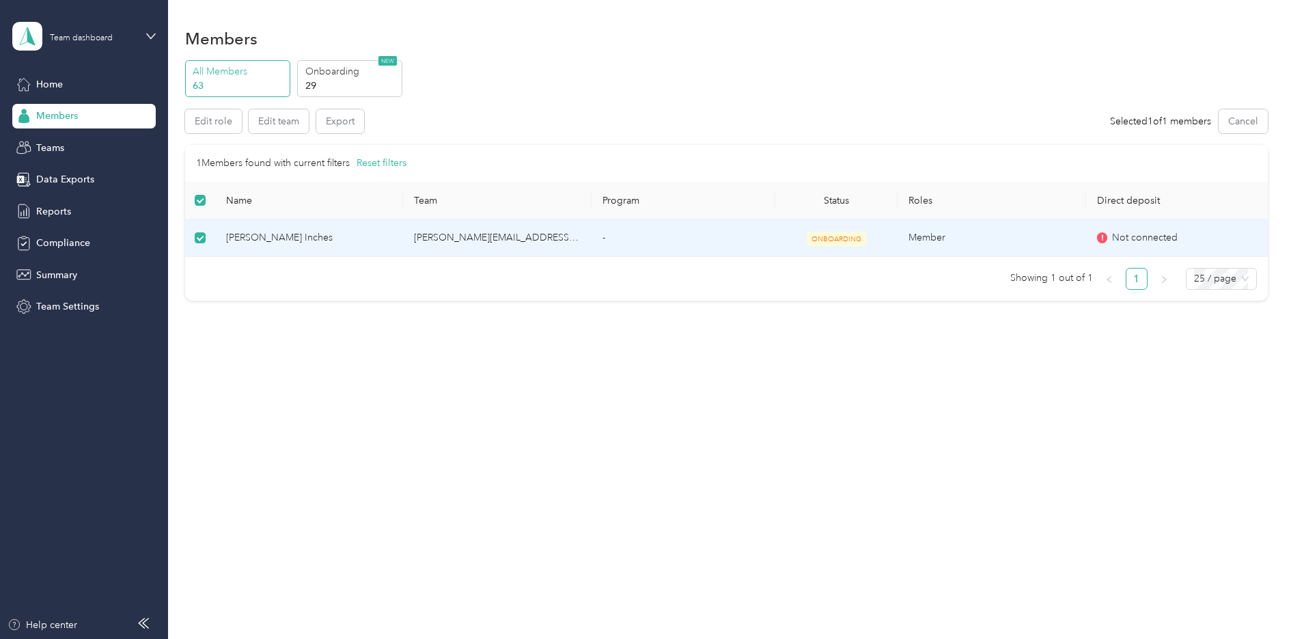
click at [605, 240] on td "-" at bounding box center [684, 238] width 184 height 38
click at [839, 236] on span "ONBOARDING" at bounding box center [836, 239] width 59 height 14
click at [60, 244] on span "Compliance" at bounding box center [63, 243] width 54 height 14
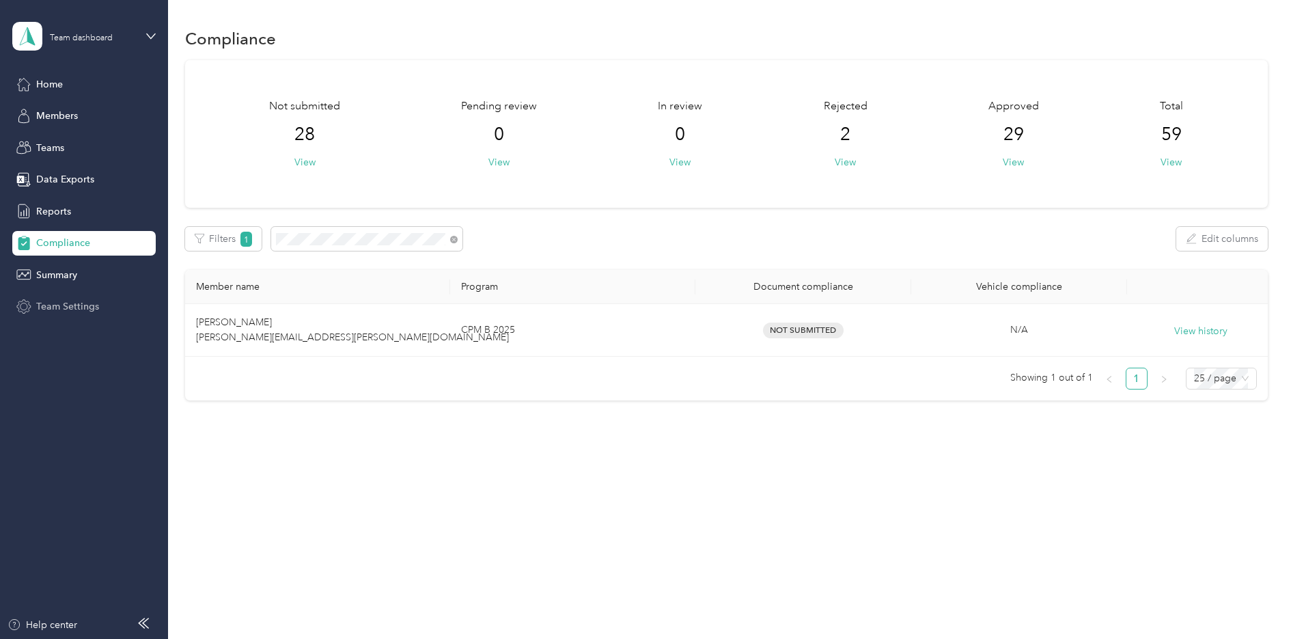
click at [62, 308] on span "Team Settings" at bounding box center [67, 306] width 63 height 14
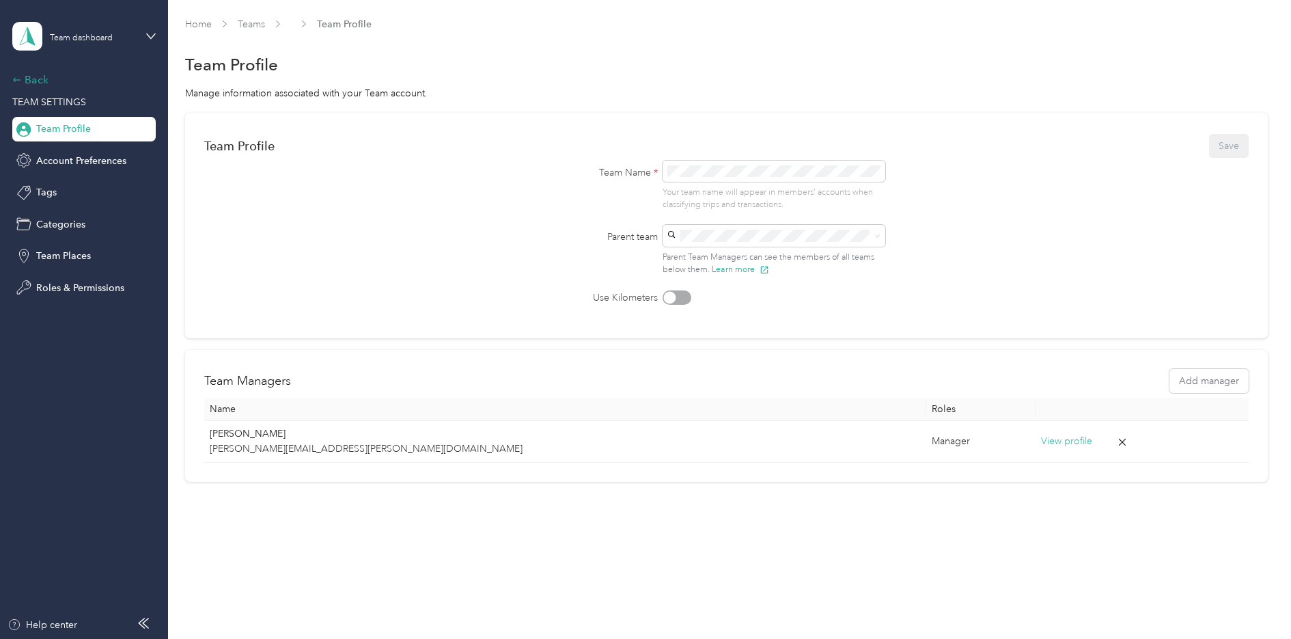
click at [35, 77] on div "Back" at bounding box center [80, 80] width 137 height 16
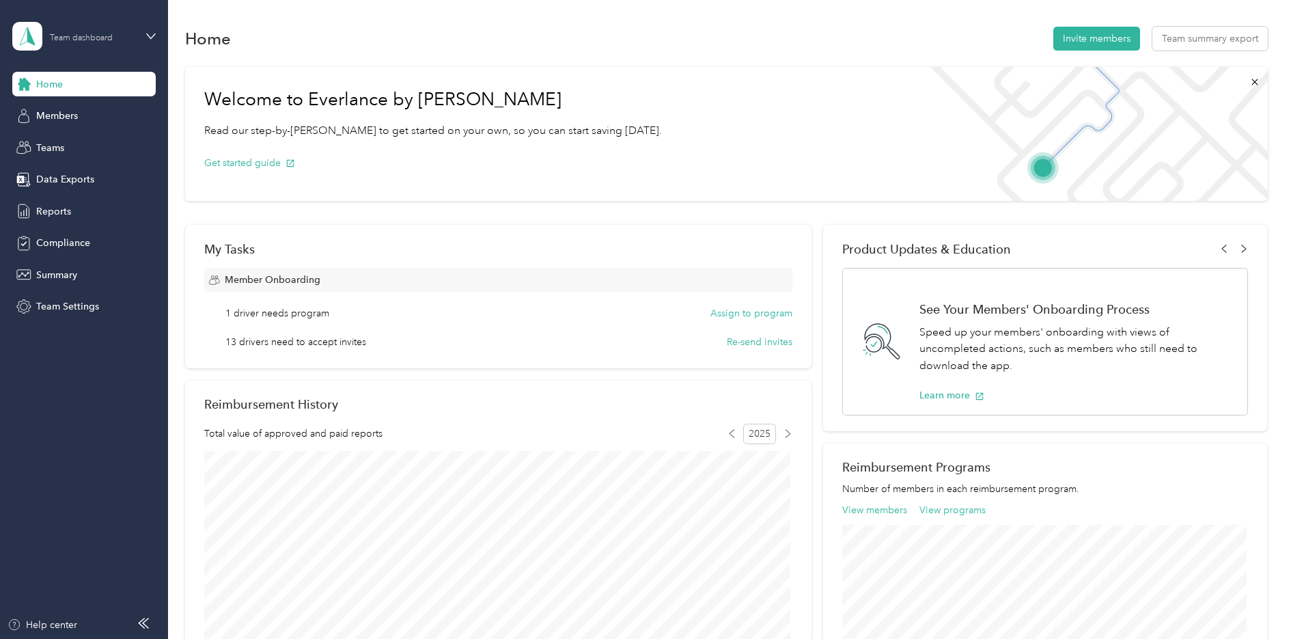
click at [94, 34] on div "Team dashboard" at bounding box center [81, 38] width 63 height 8
click at [83, 143] on div "Personal dashboard" at bounding box center [68, 142] width 86 height 14
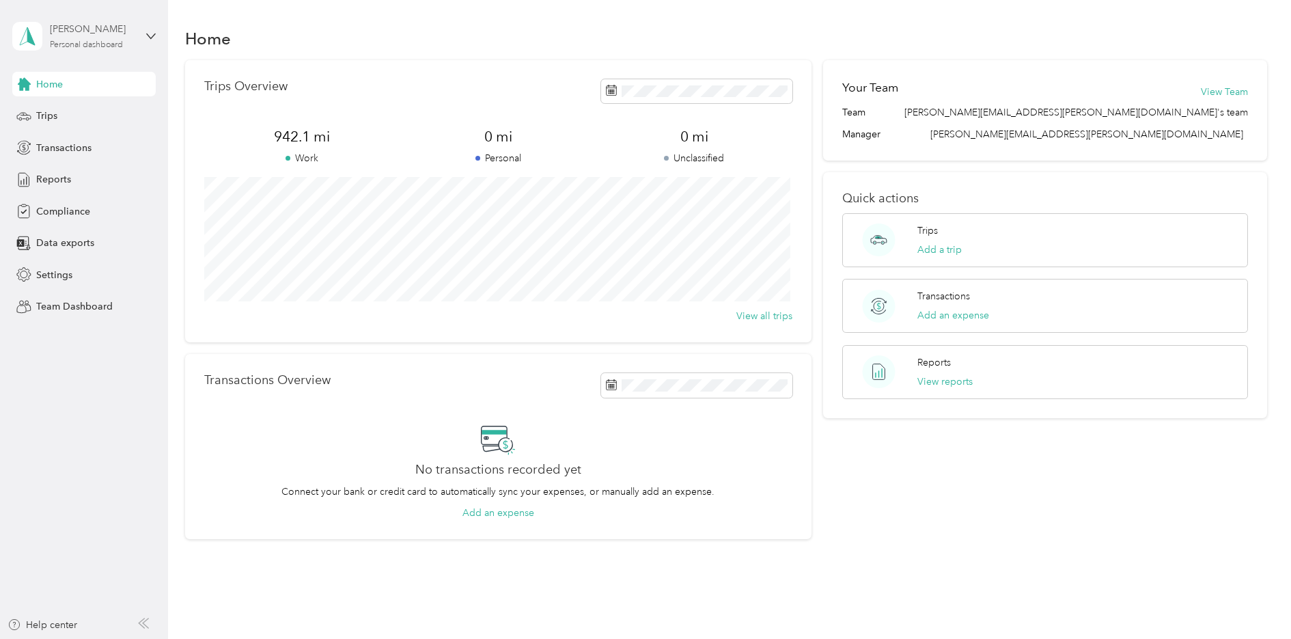
click at [107, 38] on div "[PERSON_NAME] Personal dashboard" at bounding box center [92, 35] width 85 height 27
click at [68, 115] on div "Team dashboard" at bounding box center [61, 112] width 73 height 14
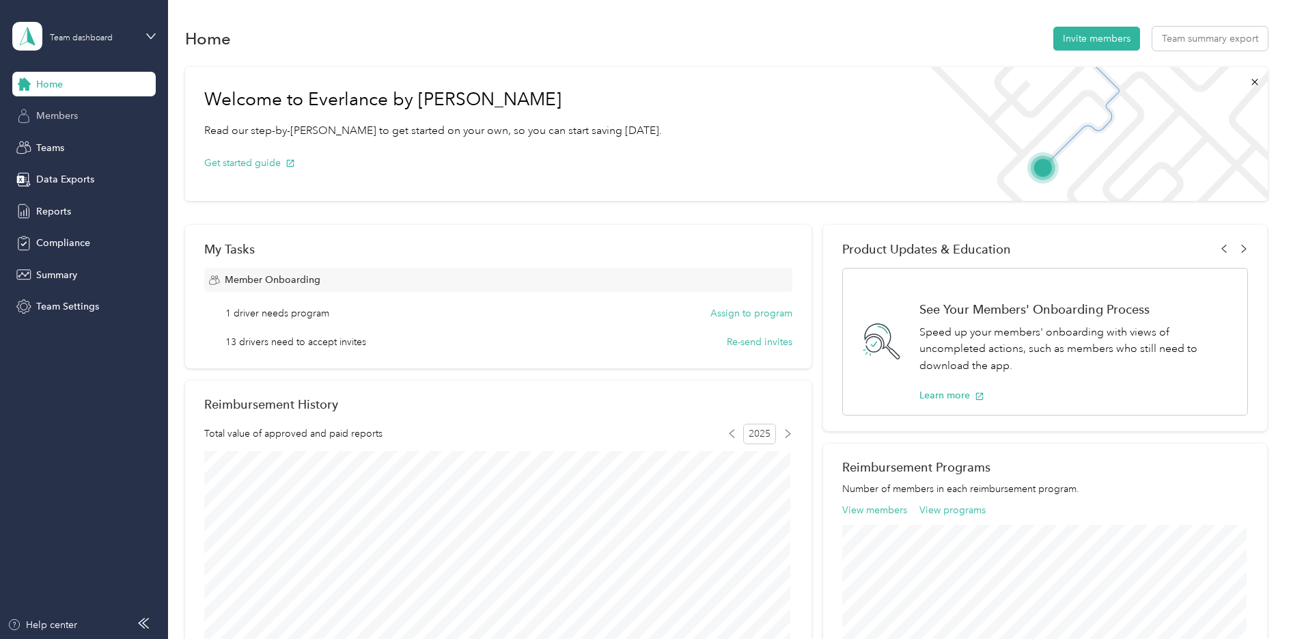
click at [53, 113] on span "Members" at bounding box center [57, 116] width 42 height 14
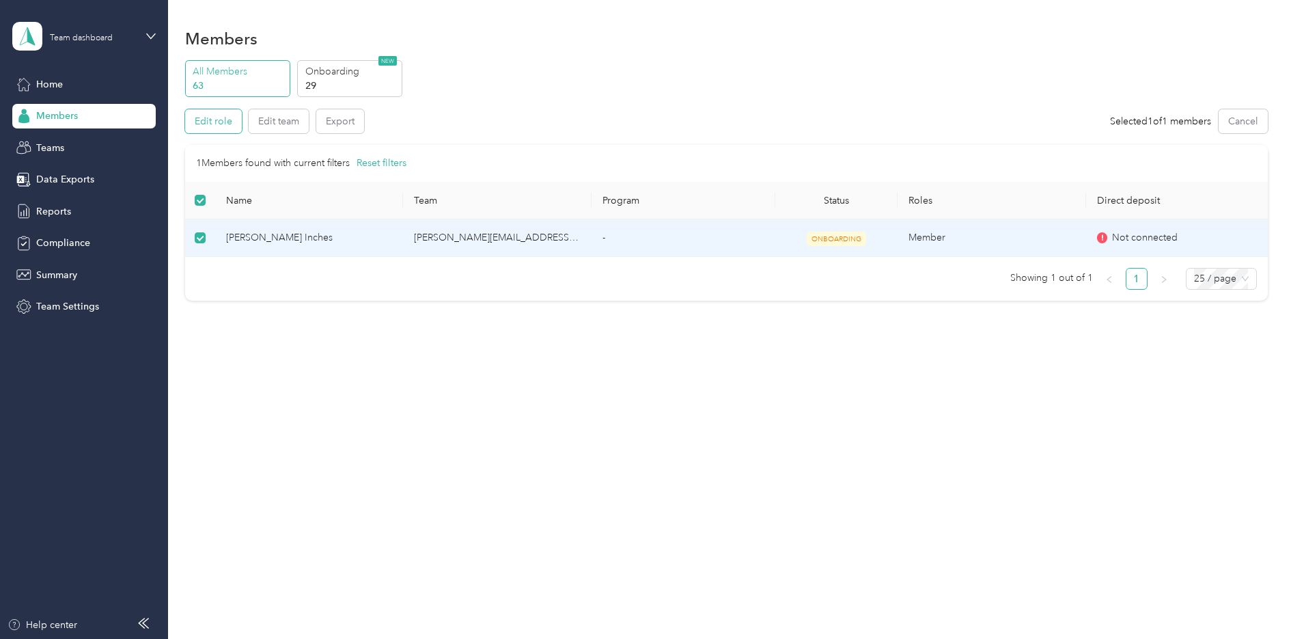
click at [219, 128] on button "Edit role" at bounding box center [213, 121] width 57 height 24
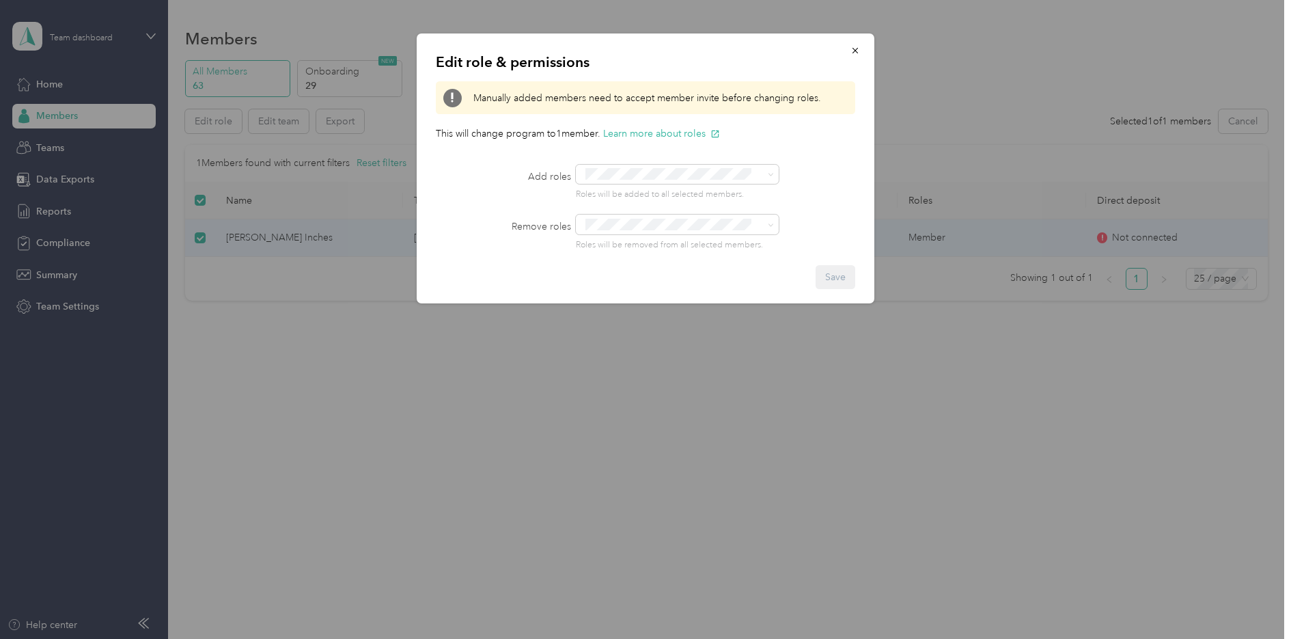
click at [545, 457] on div at bounding box center [645, 319] width 1291 height 639
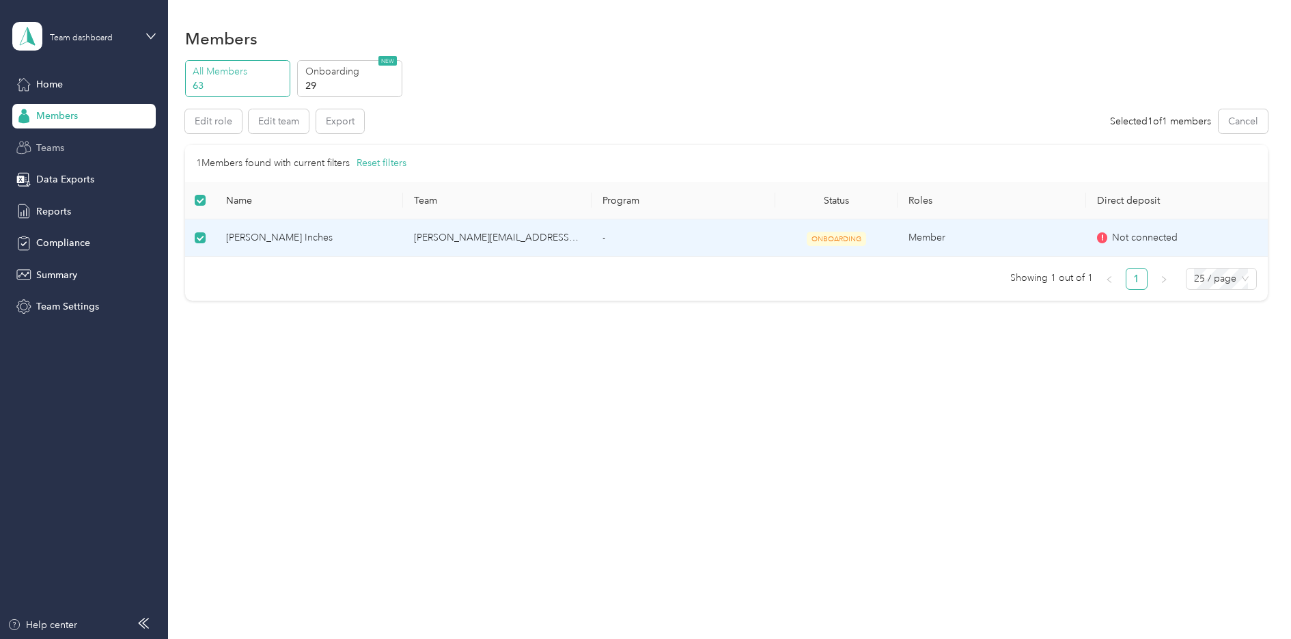
click at [51, 150] on span "Teams" at bounding box center [50, 148] width 28 height 14
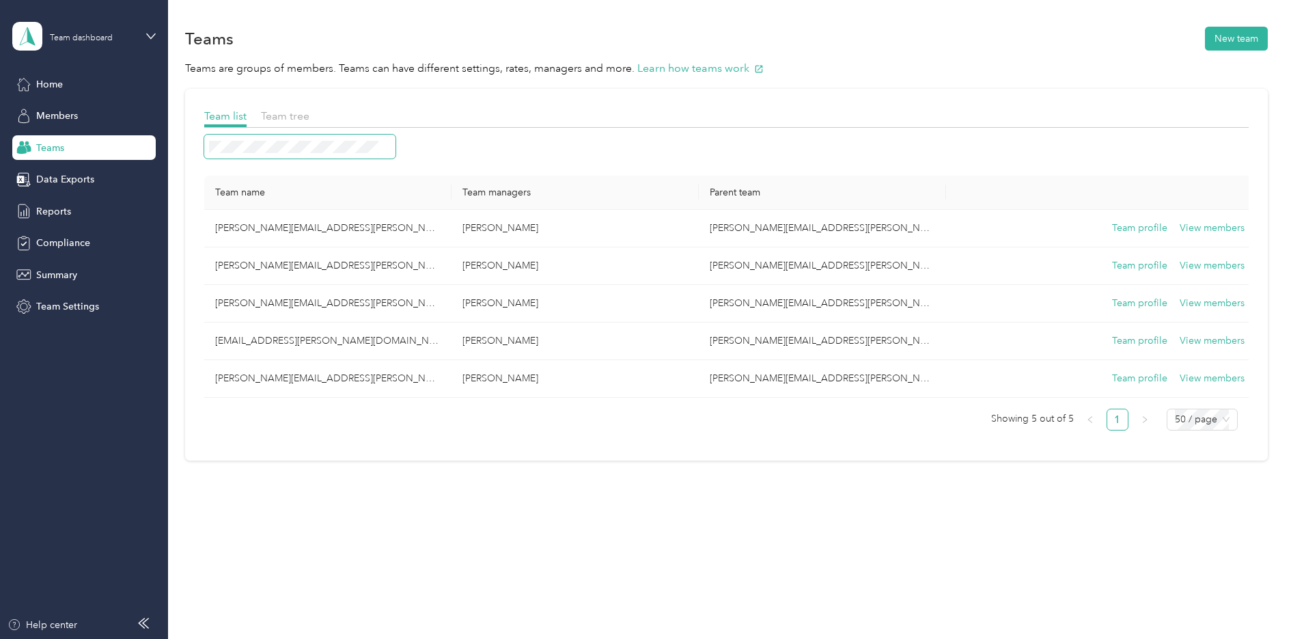
click at [267, 155] on span at bounding box center [299, 147] width 191 height 24
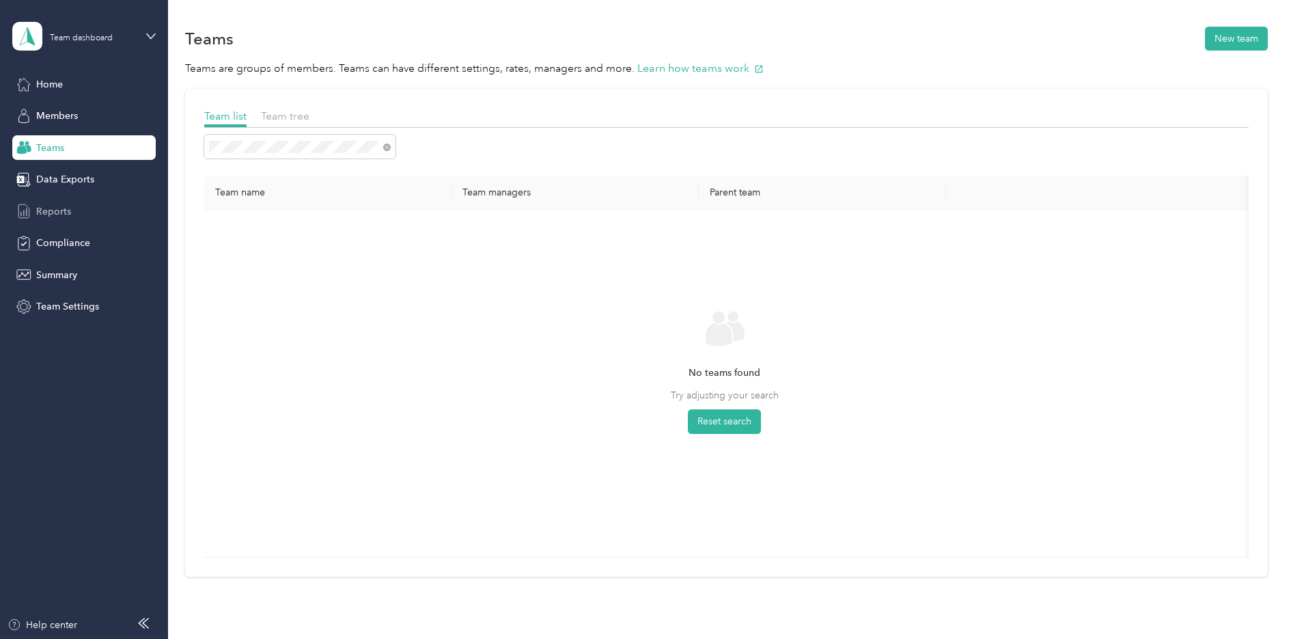
click at [72, 208] on div "Reports" at bounding box center [83, 211] width 143 height 25
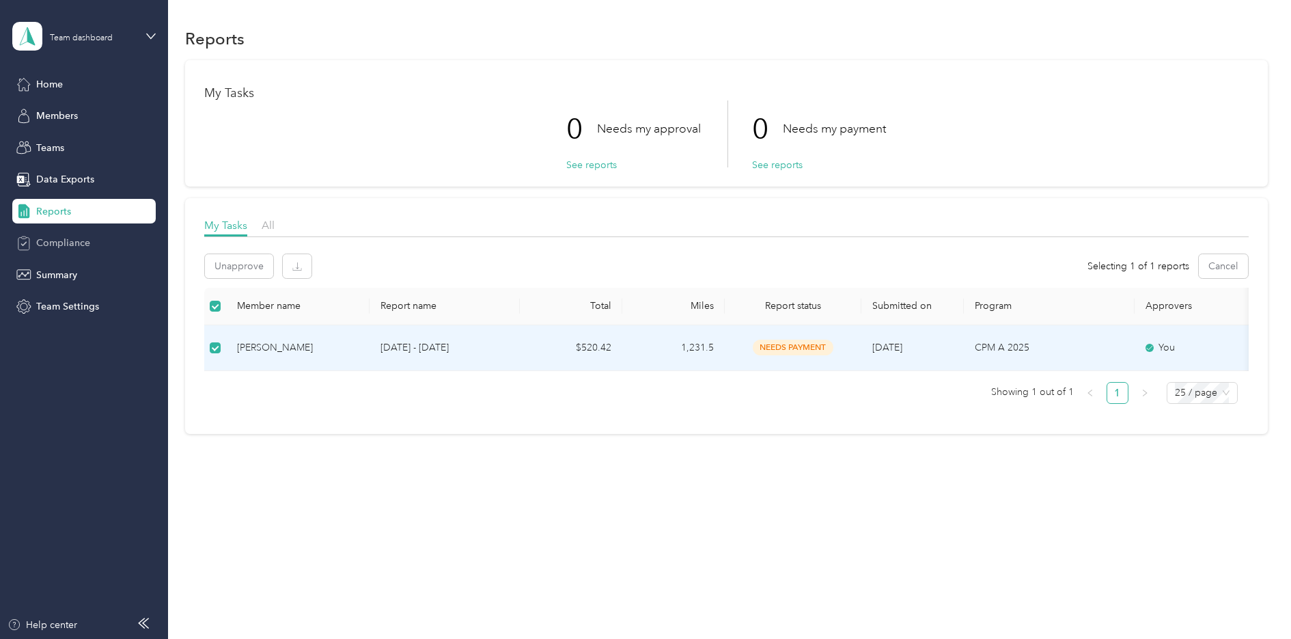
click at [47, 243] on span "Compliance" at bounding box center [63, 243] width 54 height 14
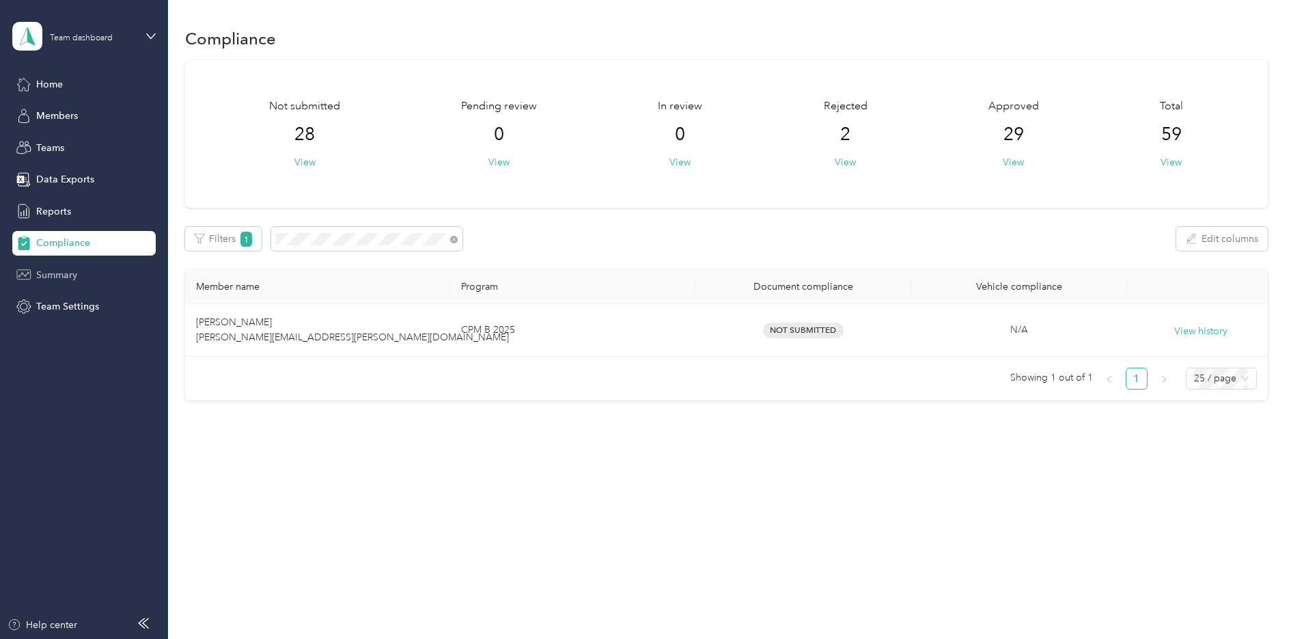
click at [63, 279] on span "Summary" at bounding box center [56, 275] width 41 height 14
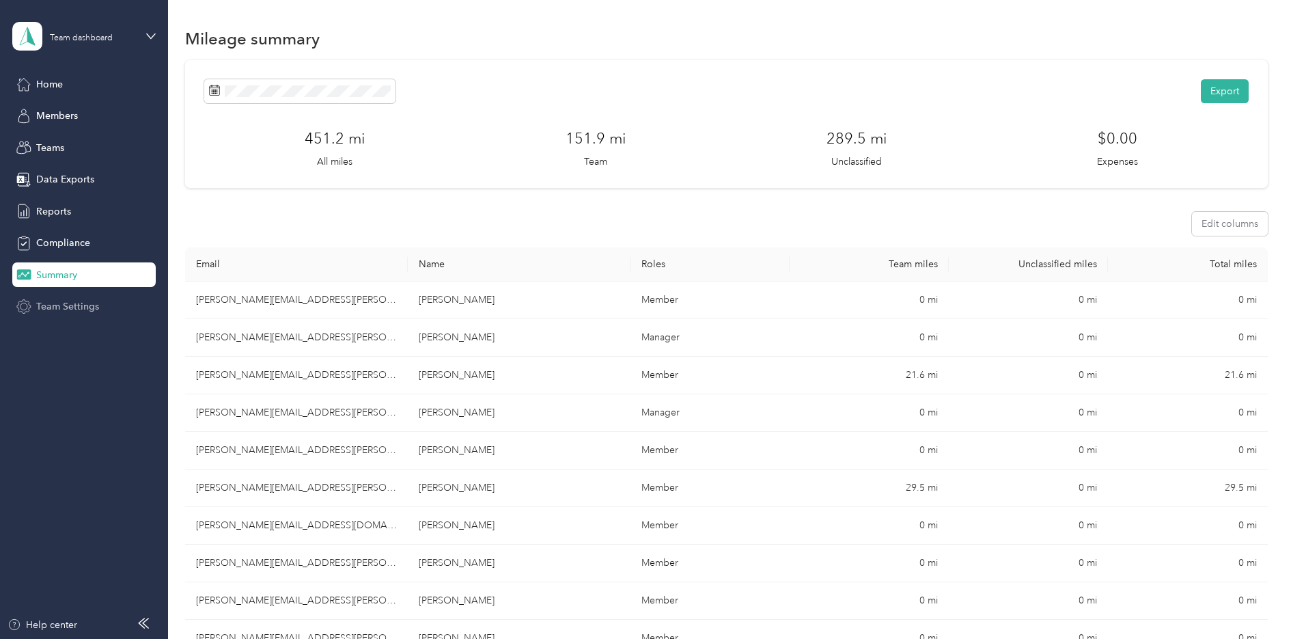
click at [60, 306] on span "Team Settings" at bounding box center [67, 306] width 63 height 14
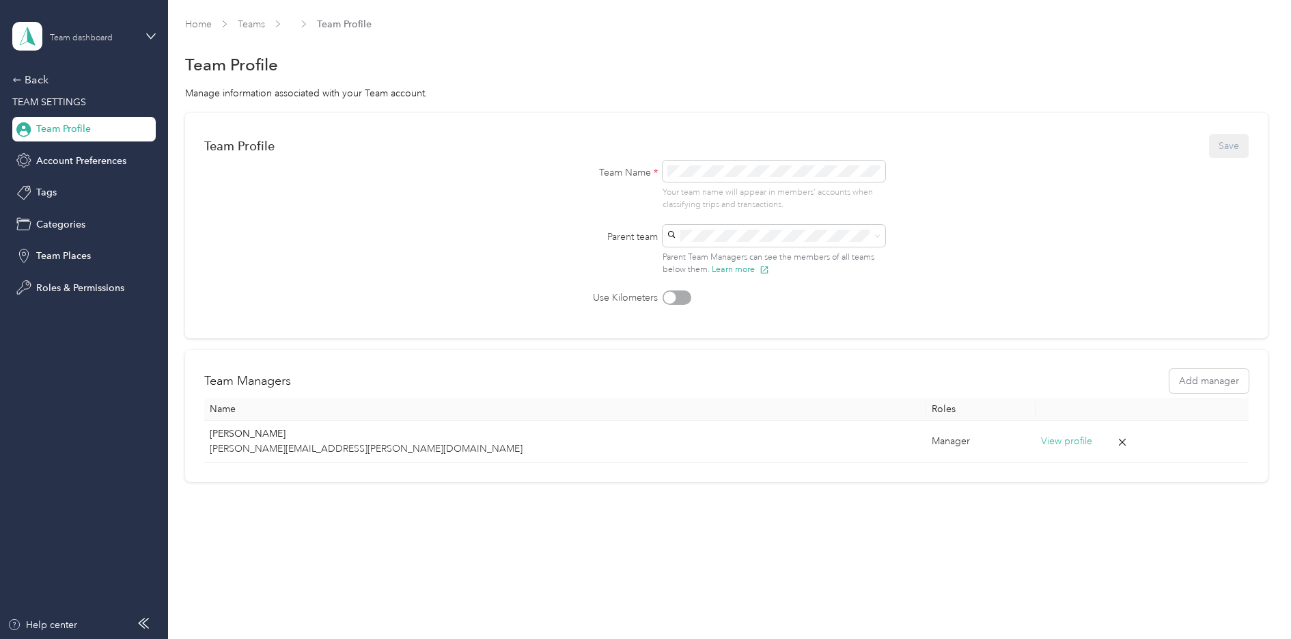
click at [74, 38] on div "Team dashboard" at bounding box center [81, 38] width 63 height 8
click at [75, 143] on div "Personal dashboard" at bounding box center [68, 143] width 86 height 14
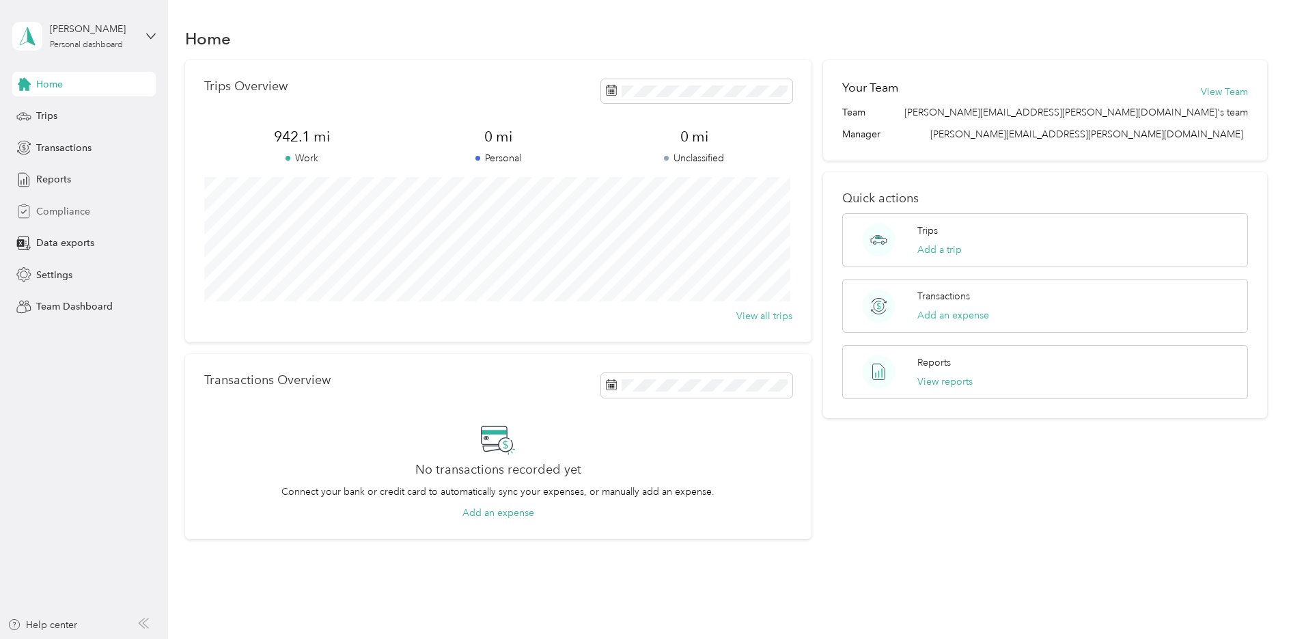
click at [64, 208] on span "Compliance" at bounding box center [63, 211] width 54 height 14
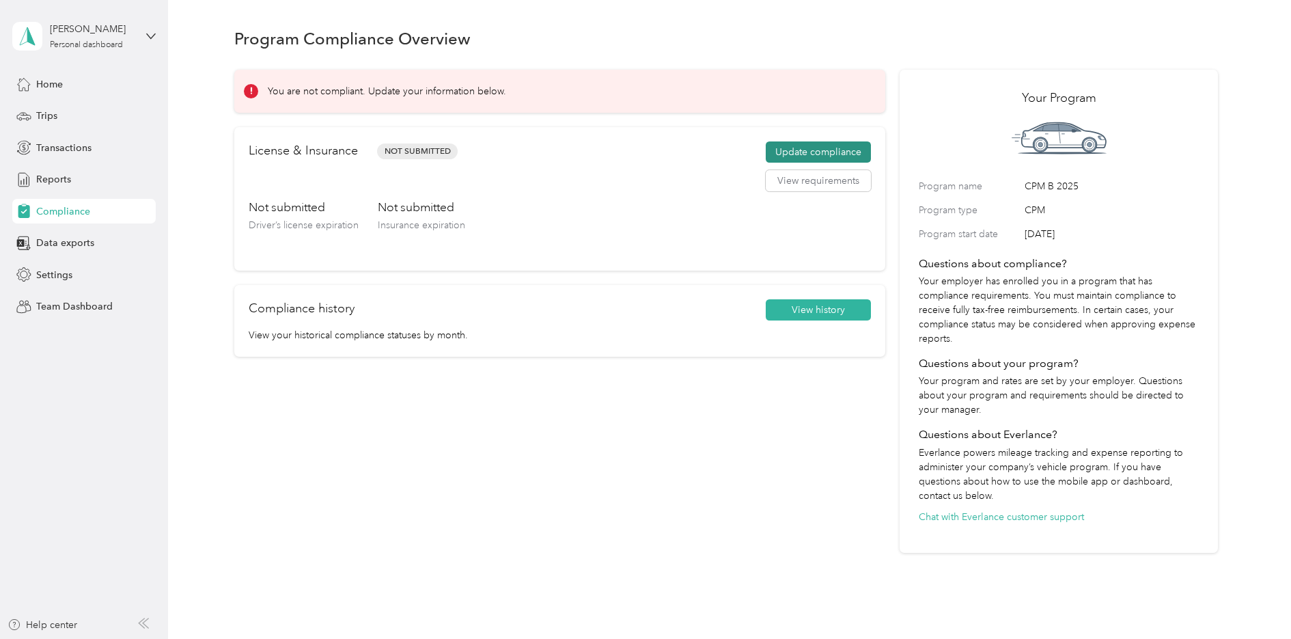
click at [813, 150] on button "Update compliance" at bounding box center [818, 152] width 105 height 22
